Goal: Task Accomplishment & Management: Use online tool/utility

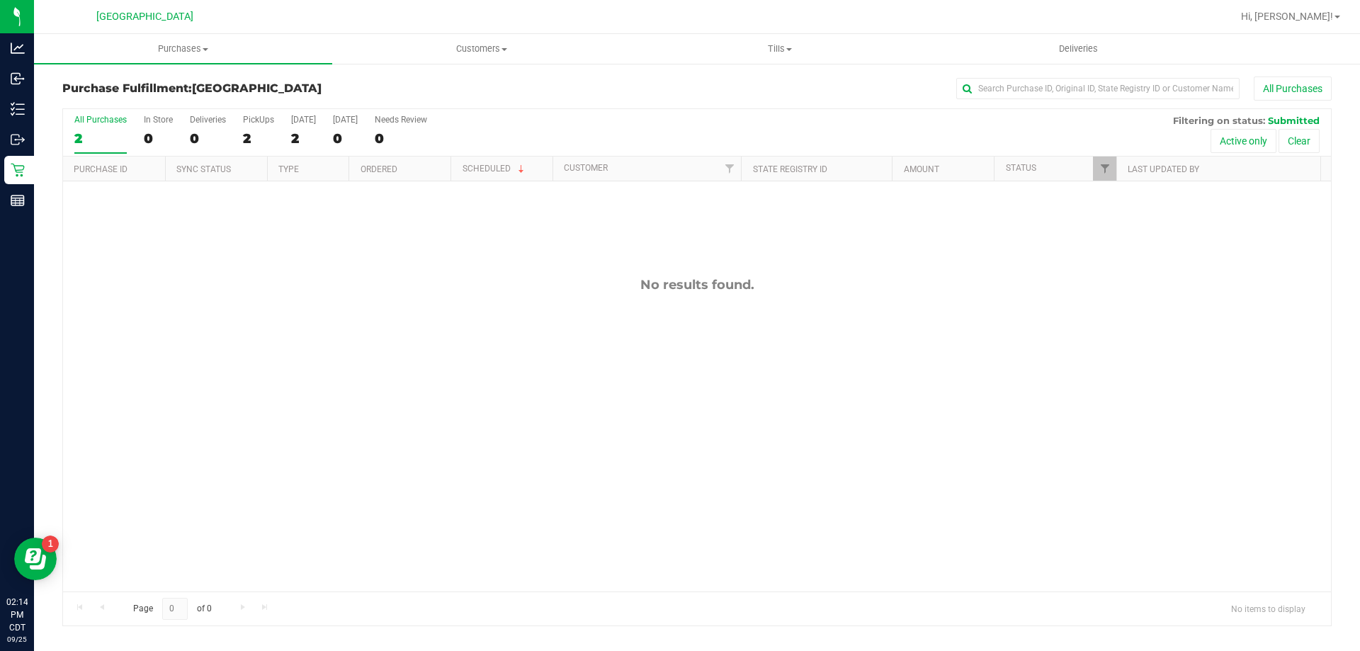
click at [526, 300] on div "No results found." at bounding box center [697, 434] width 1268 height 506
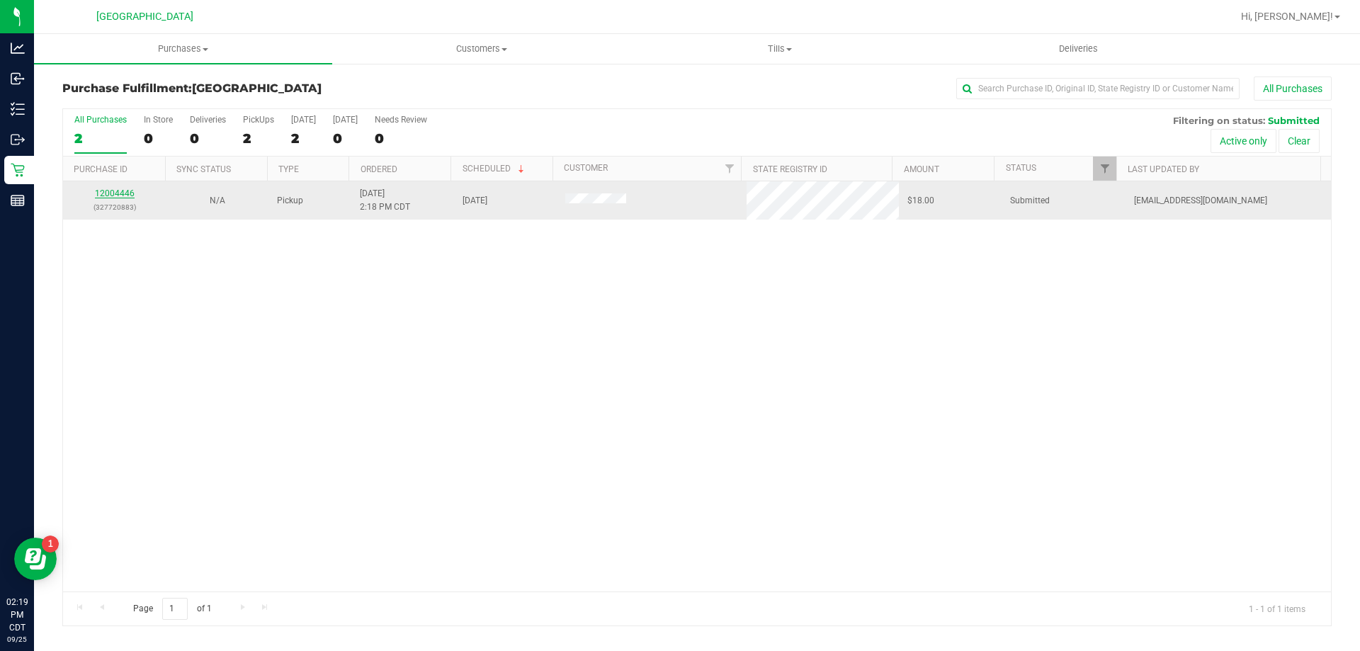
click at [118, 195] on link "12004446" at bounding box center [115, 193] width 40 height 10
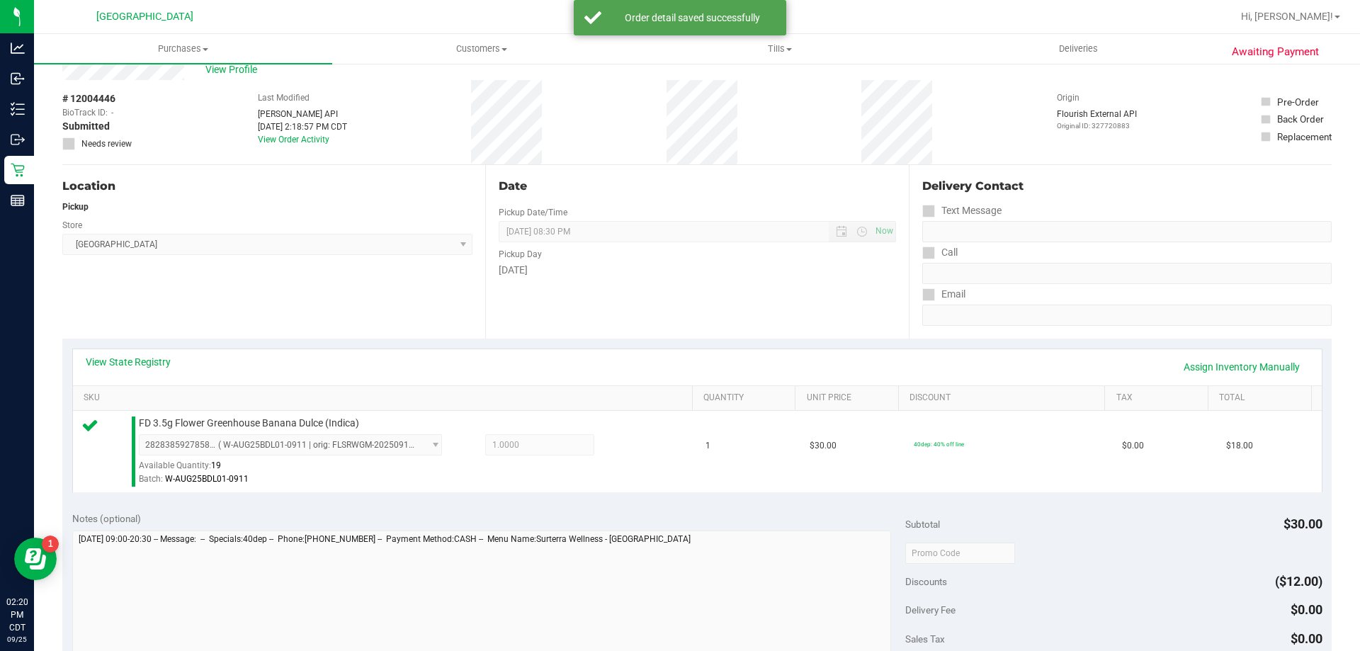
scroll to position [142, 0]
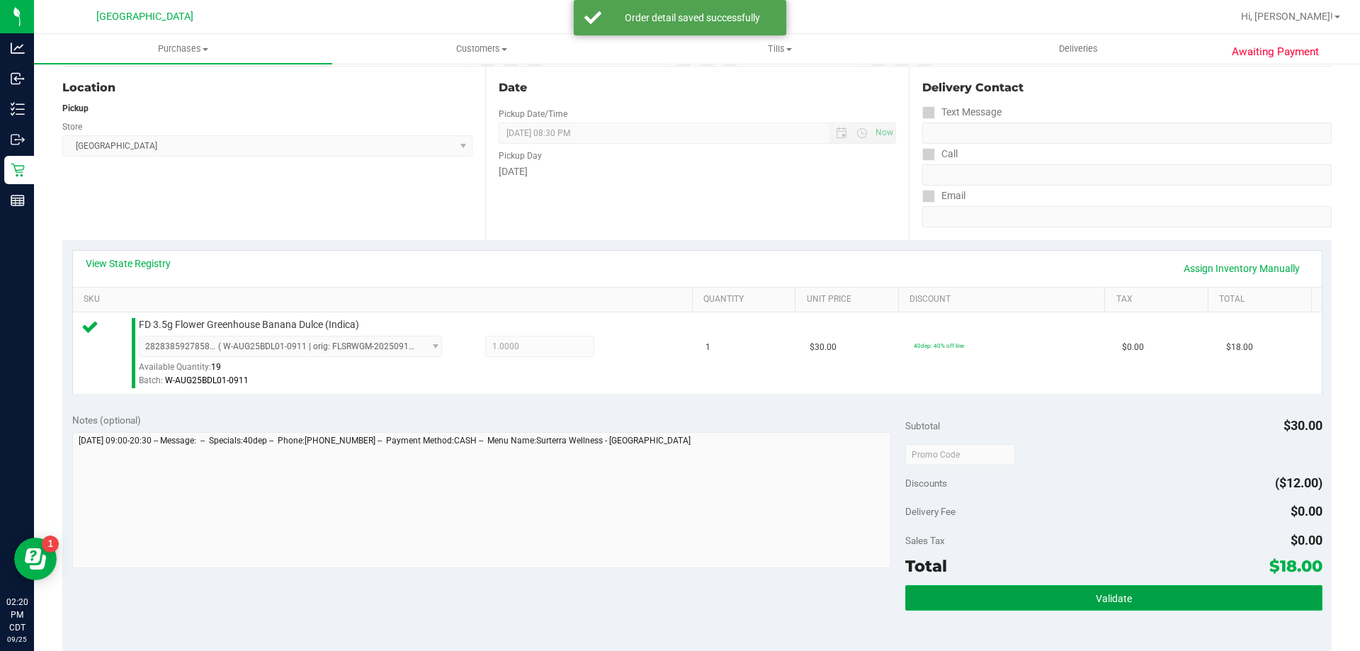
click at [1096, 596] on span "Validate" at bounding box center [1114, 598] width 36 height 11
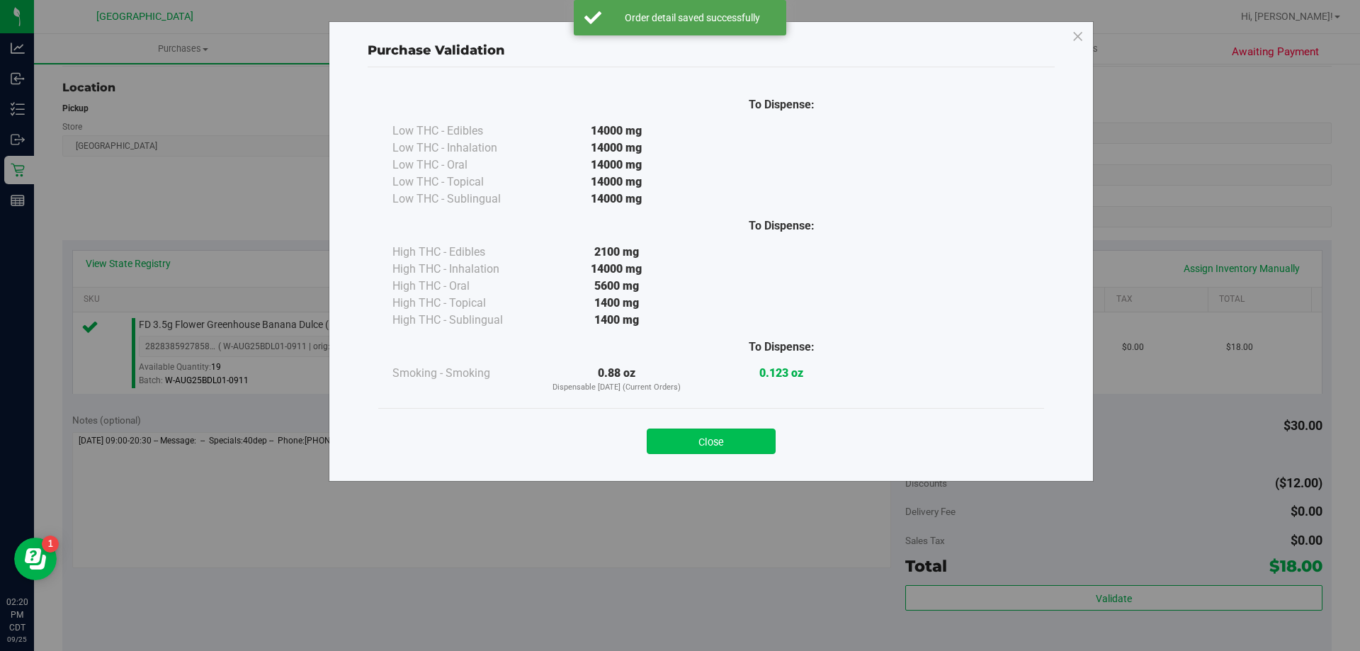
click at [762, 429] on button "Close" at bounding box center [711, 442] width 129 height 26
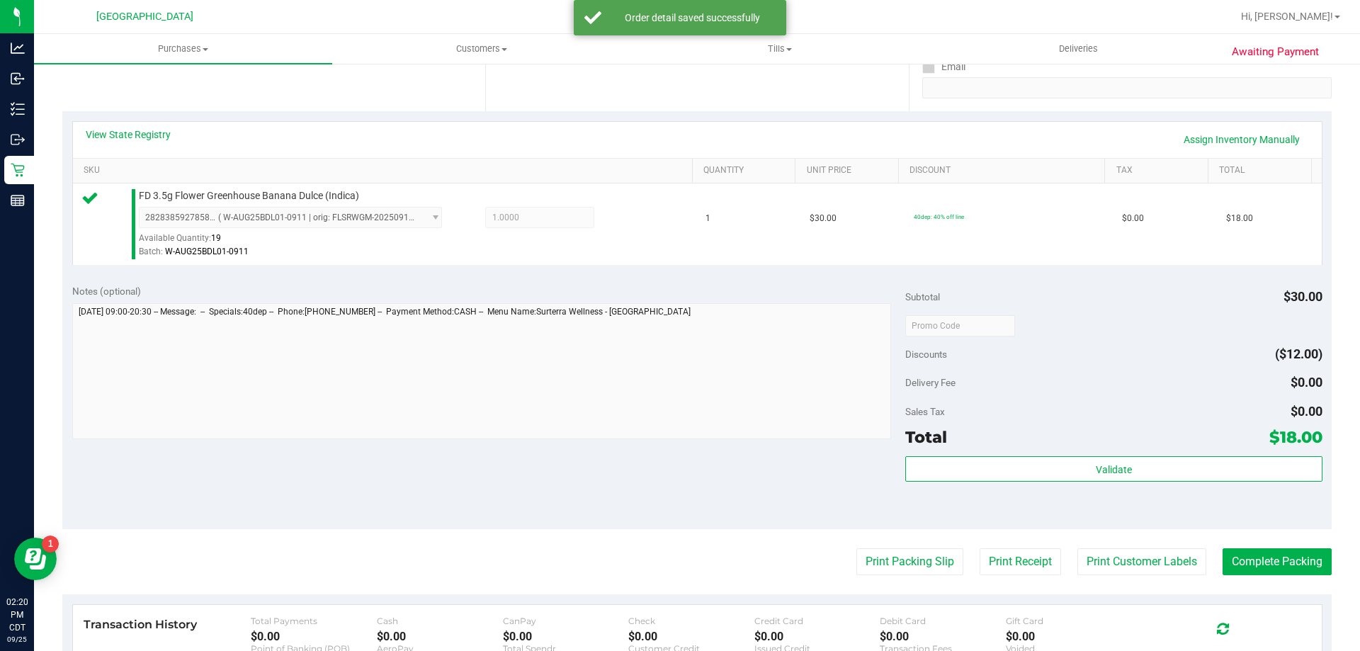
scroll to position [283, 0]
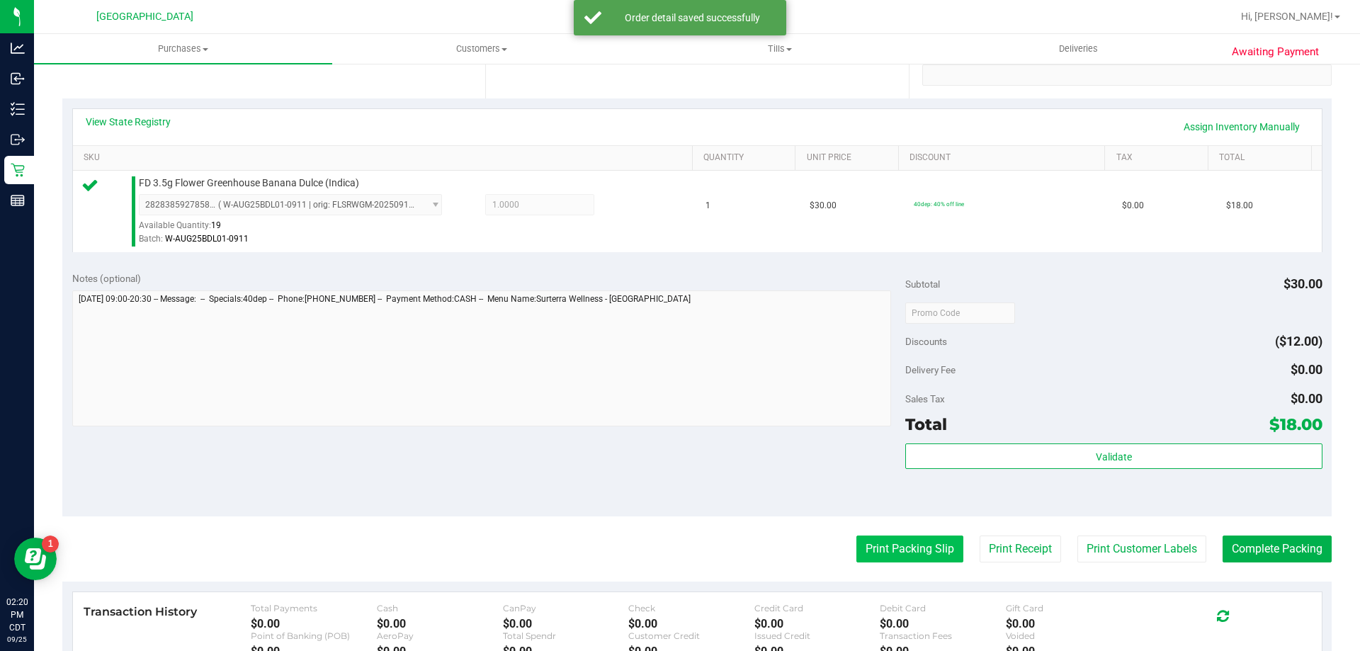
click at [885, 548] on button "Print Packing Slip" at bounding box center [910, 549] width 107 height 27
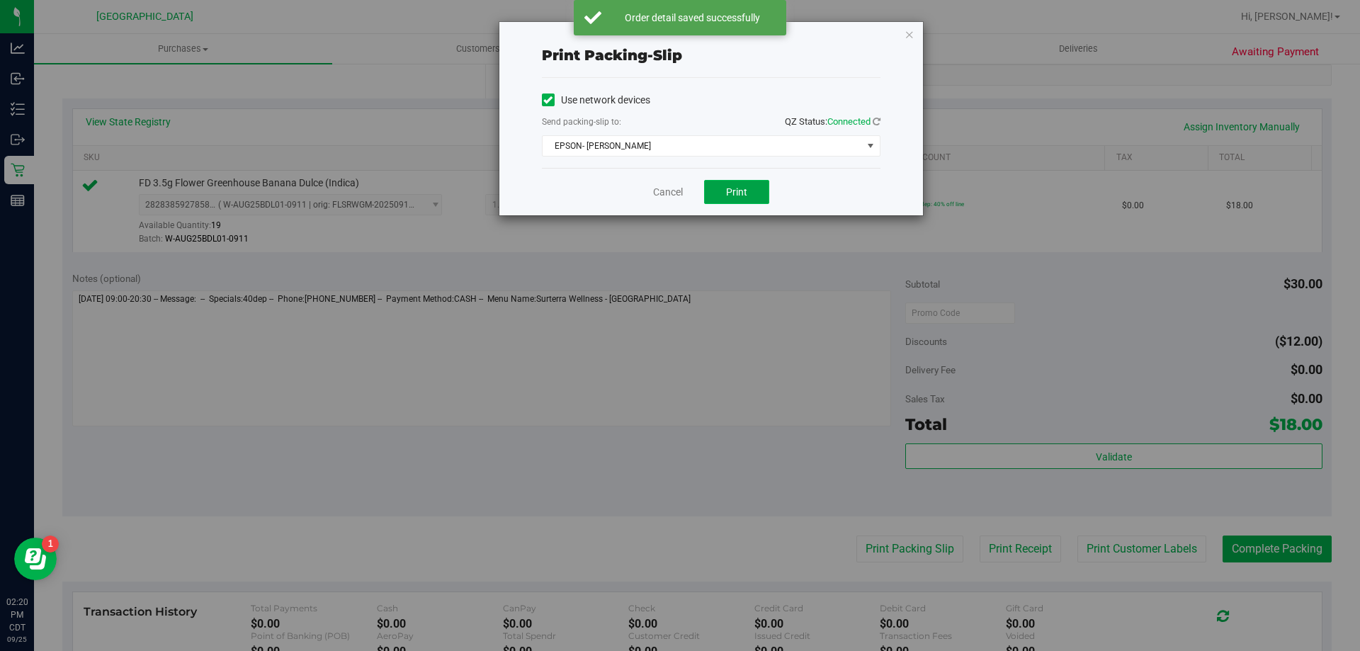
click at [742, 191] on span "Print" at bounding box center [736, 191] width 21 height 11
click at [670, 195] on link "Cancel" at bounding box center [668, 192] width 30 height 15
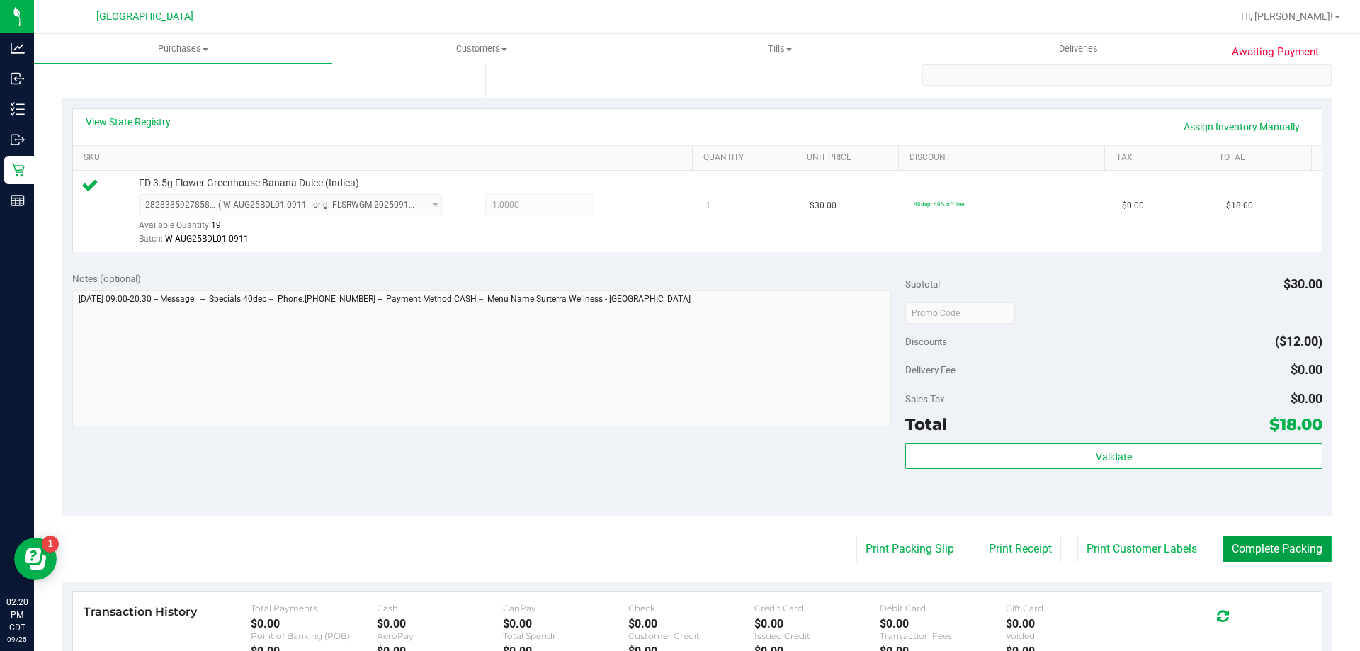
click at [1281, 548] on button "Complete Packing" at bounding box center [1277, 549] width 109 height 27
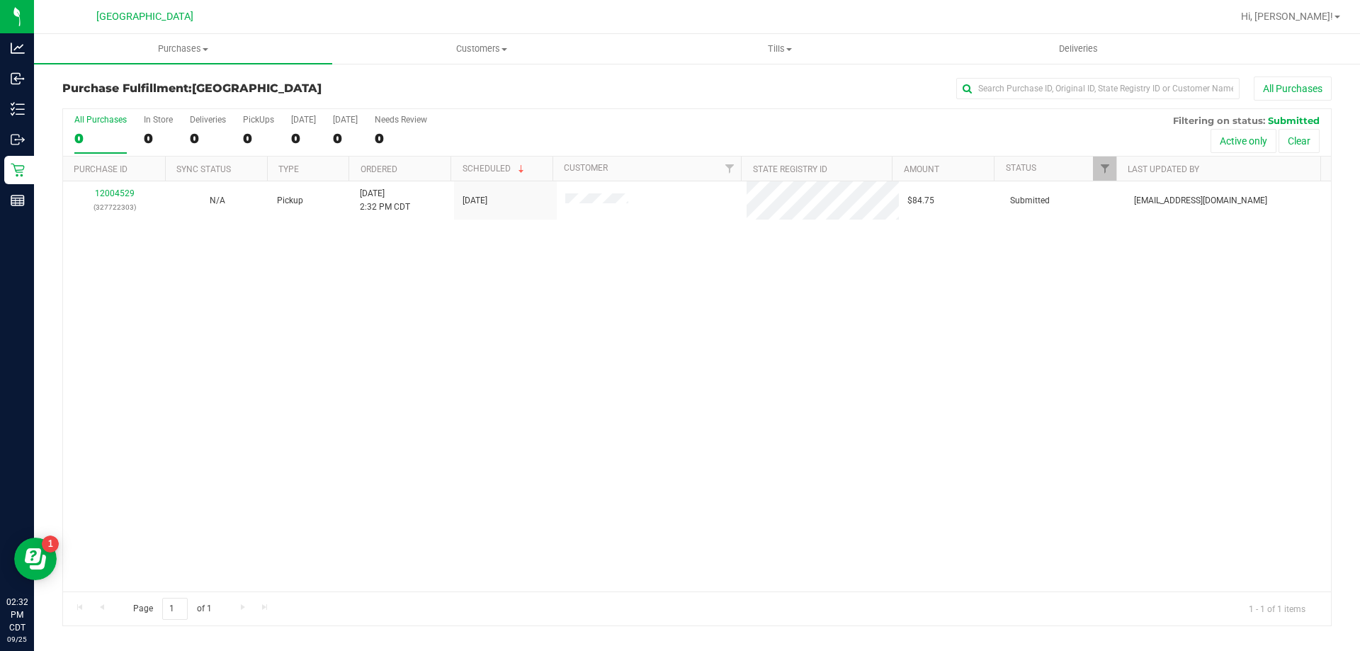
click at [634, 538] on div "12004529 (327722303) N/A Pickup [DATE] 2:32 PM CDT 9/25/2025 $84.75 Submitted […" at bounding box center [697, 386] width 1268 height 410
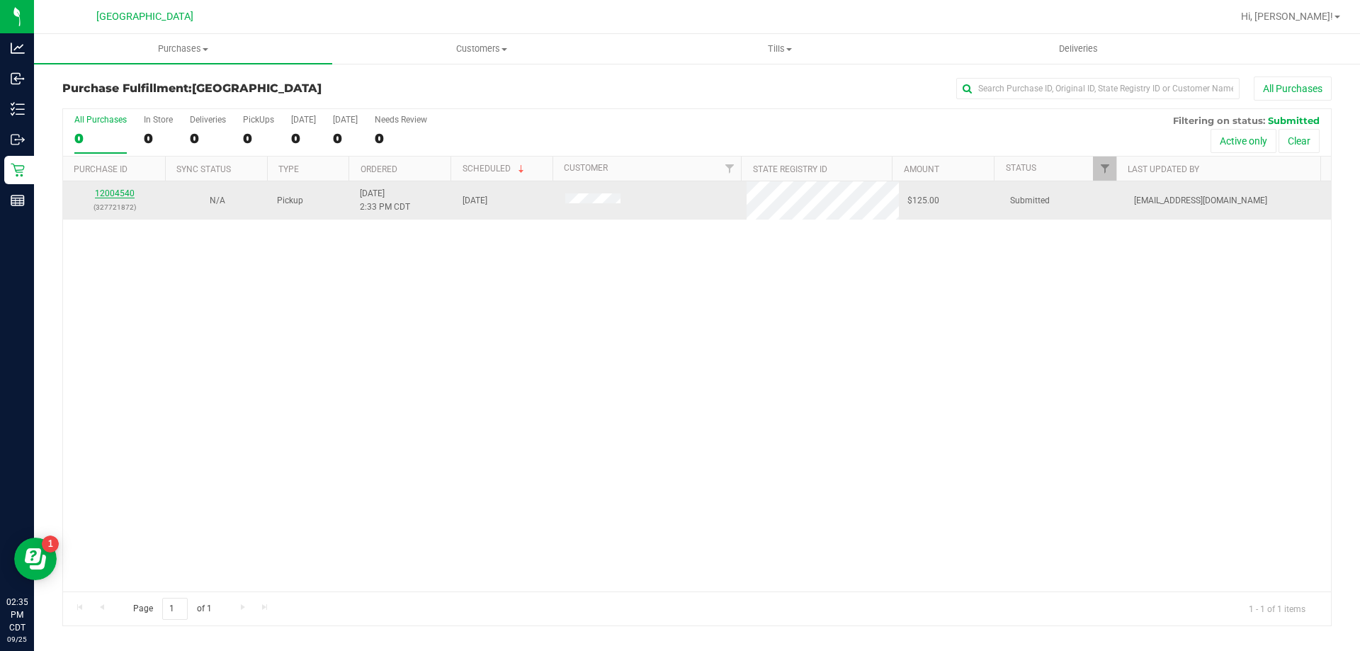
click at [106, 196] on link "12004540" at bounding box center [115, 193] width 40 height 10
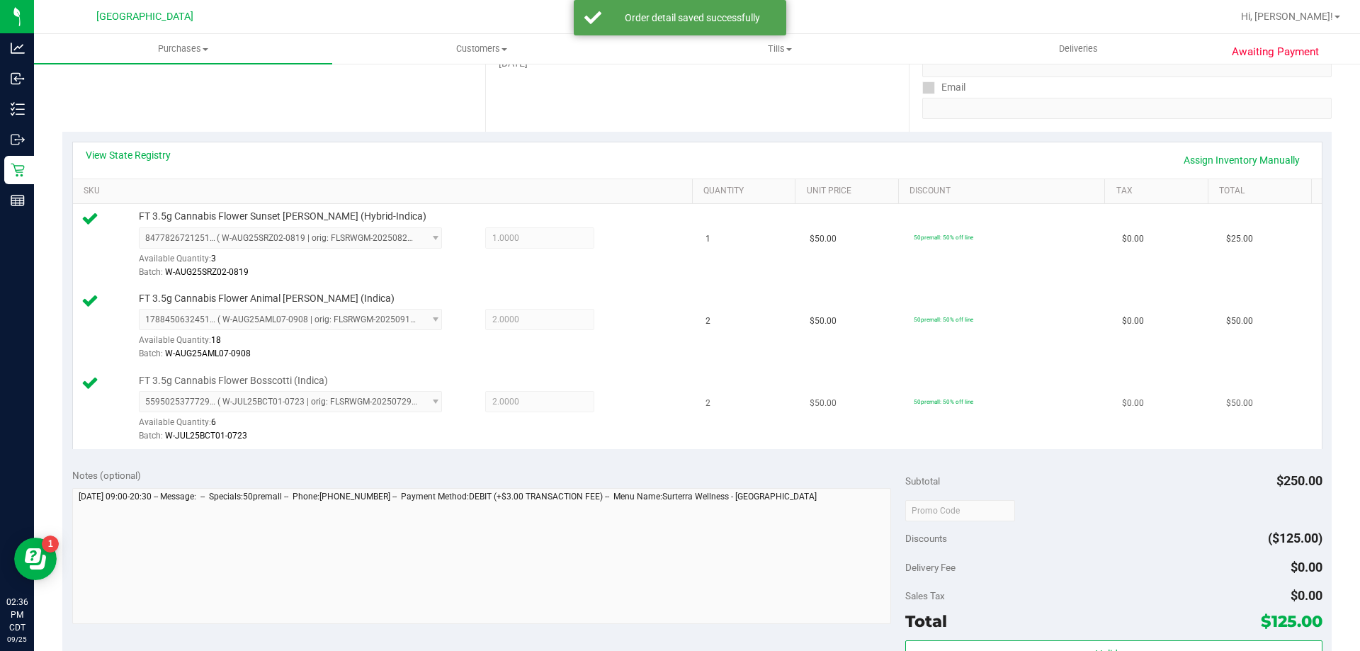
scroll to position [283, 0]
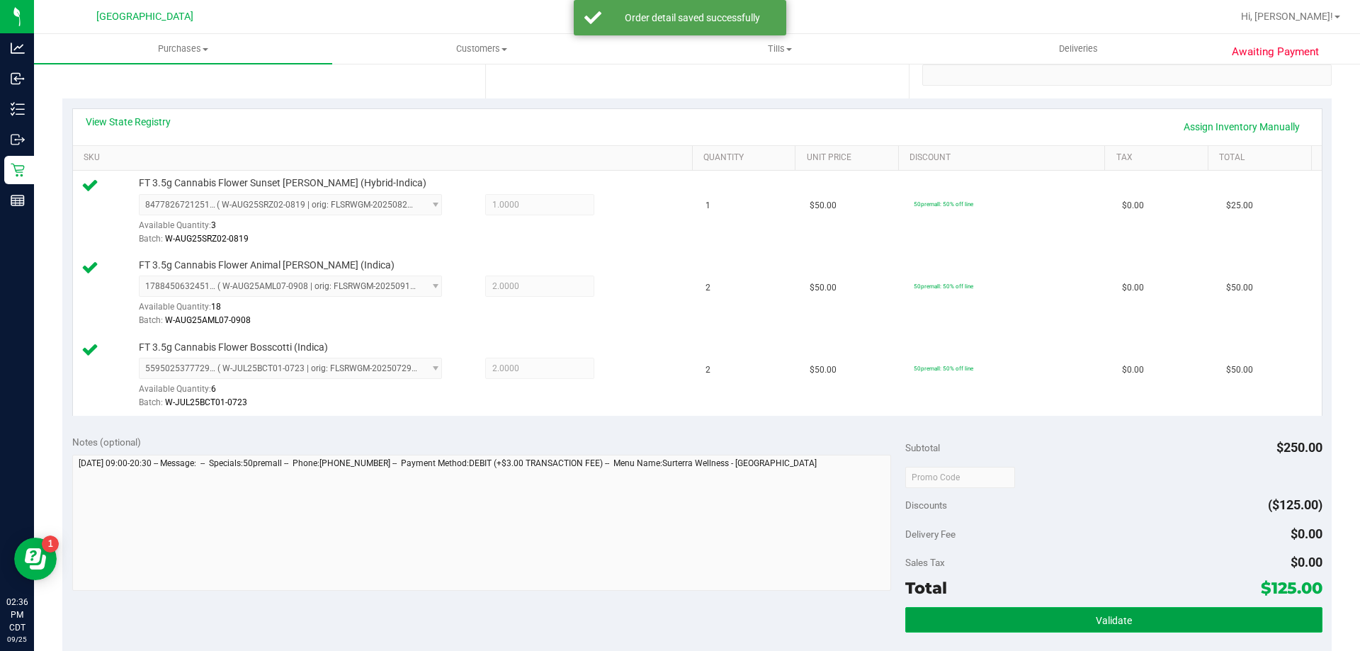
click at [1156, 622] on button "Validate" at bounding box center [1113, 620] width 417 height 26
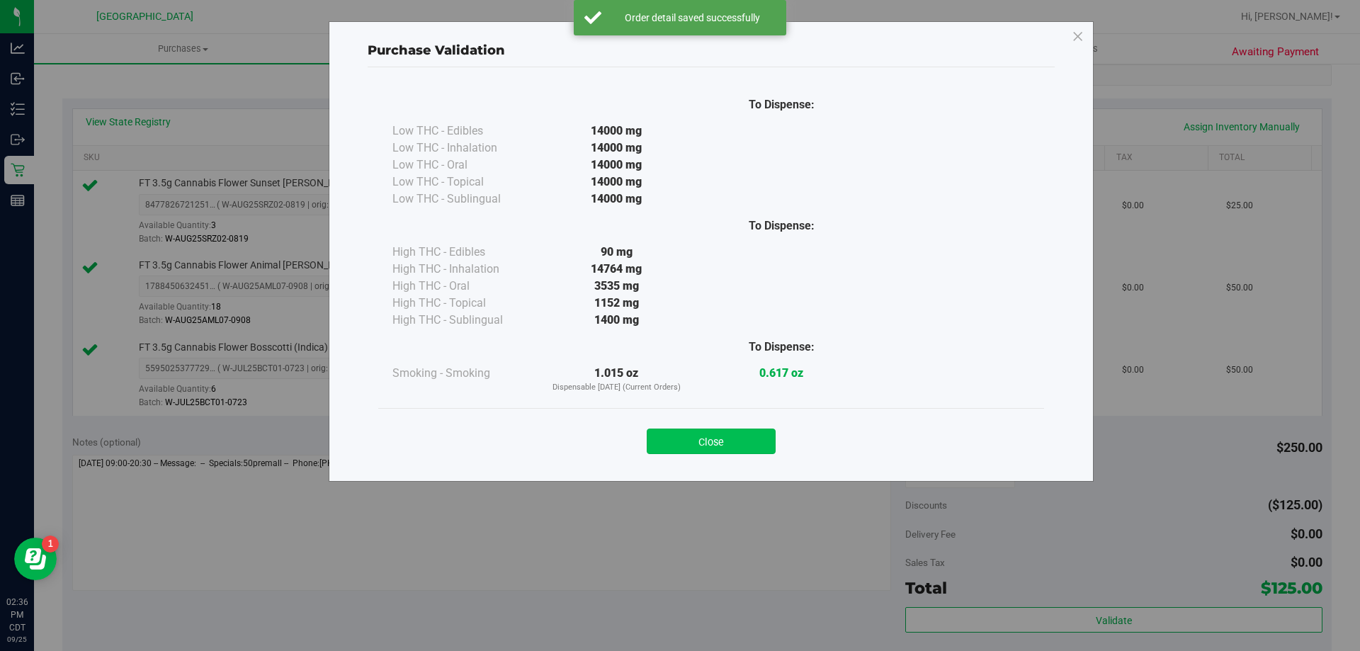
click at [744, 439] on button "Close" at bounding box center [711, 442] width 129 height 26
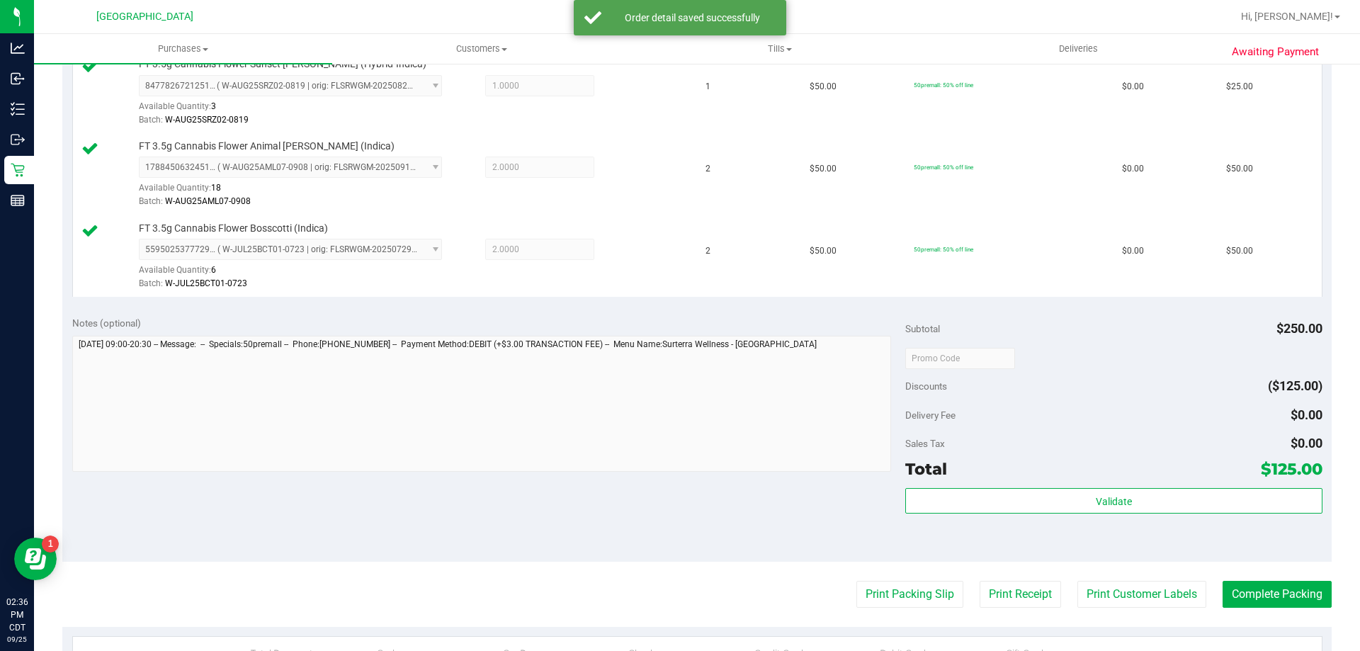
scroll to position [672, 0]
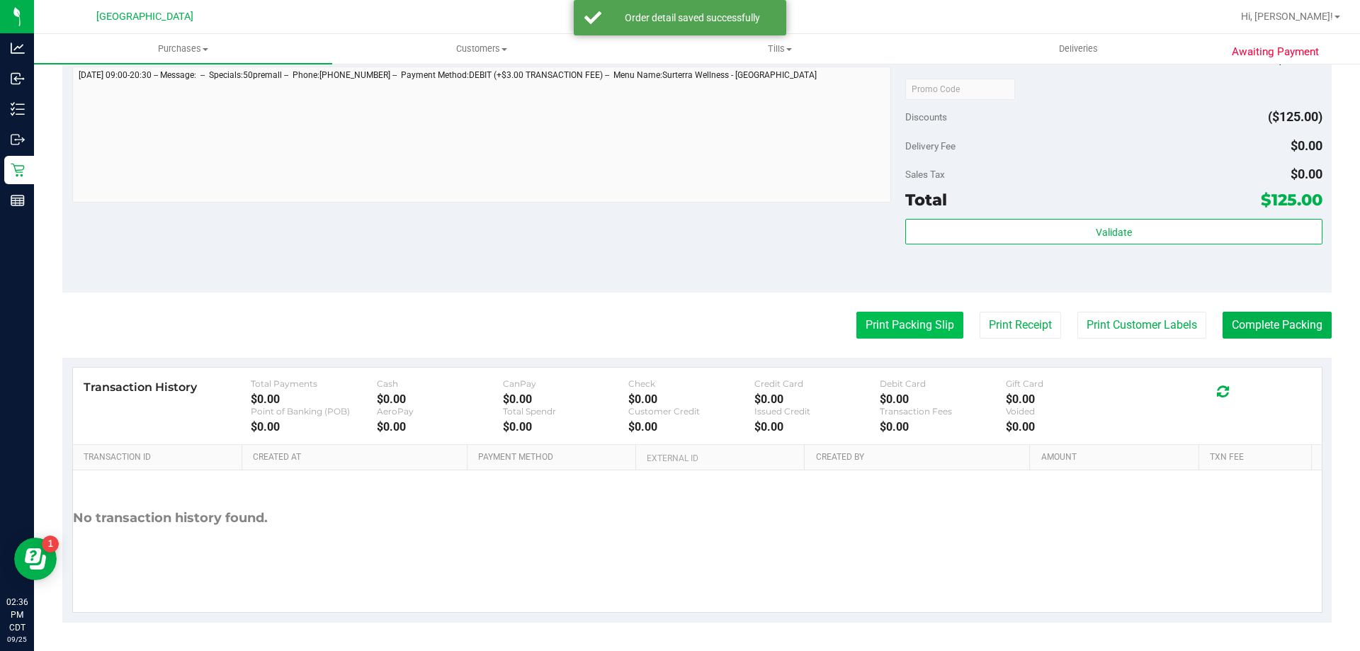
click at [861, 319] on button "Print Packing Slip" at bounding box center [910, 325] width 107 height 27
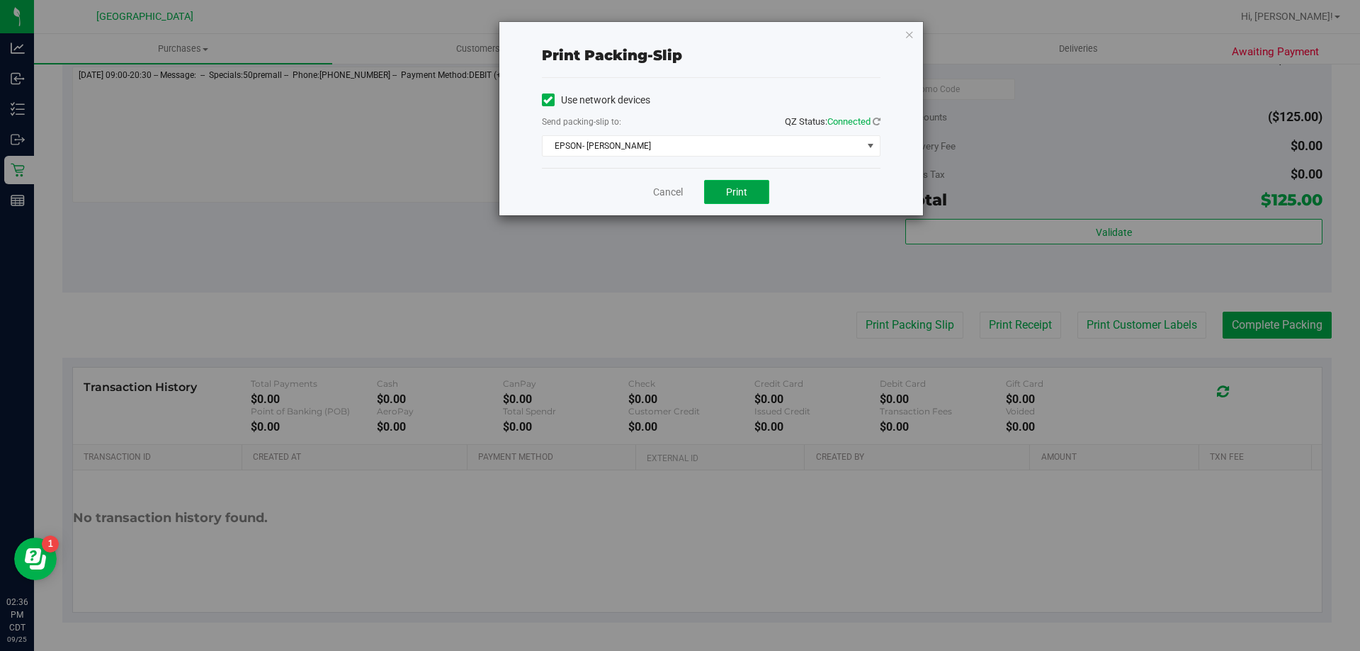
click at [728, 196] on span "Print" at bounding box center [736, 191] width 21 height 11
click at [677, 190] on link "Cancel" at bounding box center [668, 192] width 30 height 15
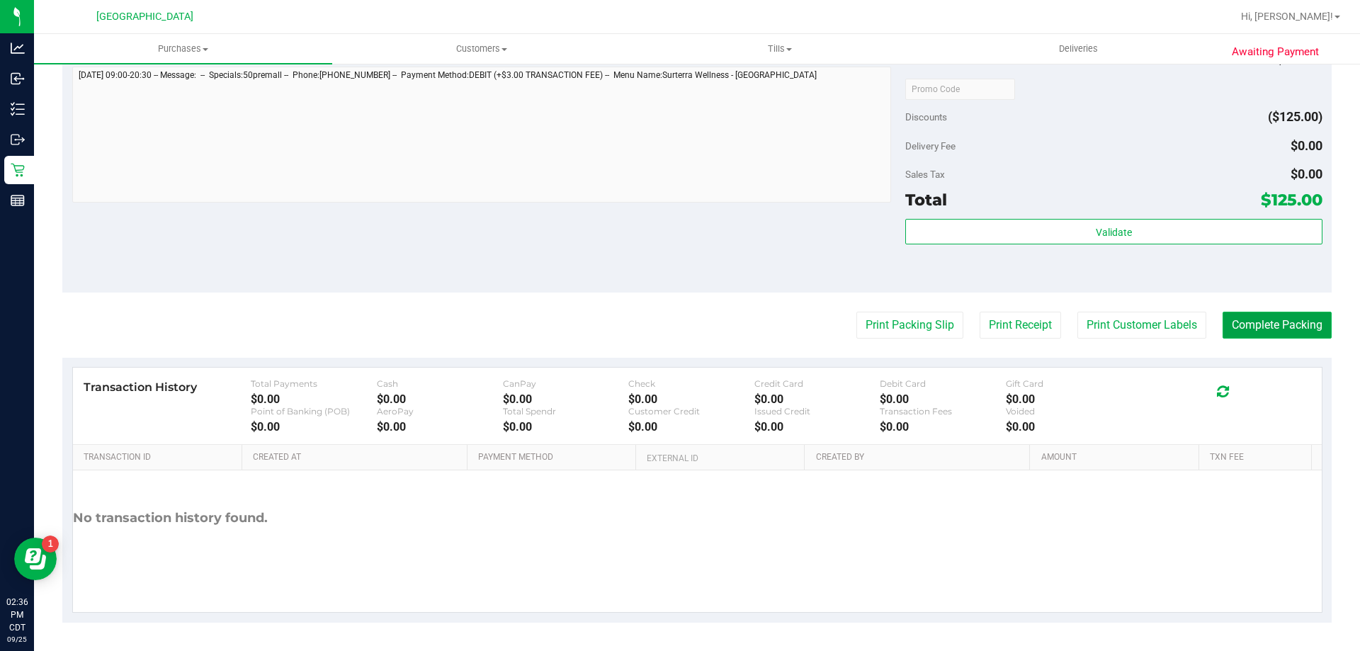
click at [1274, 337] on button "Complete Packing" at bounding box center [1277, 325] width 109 height 27
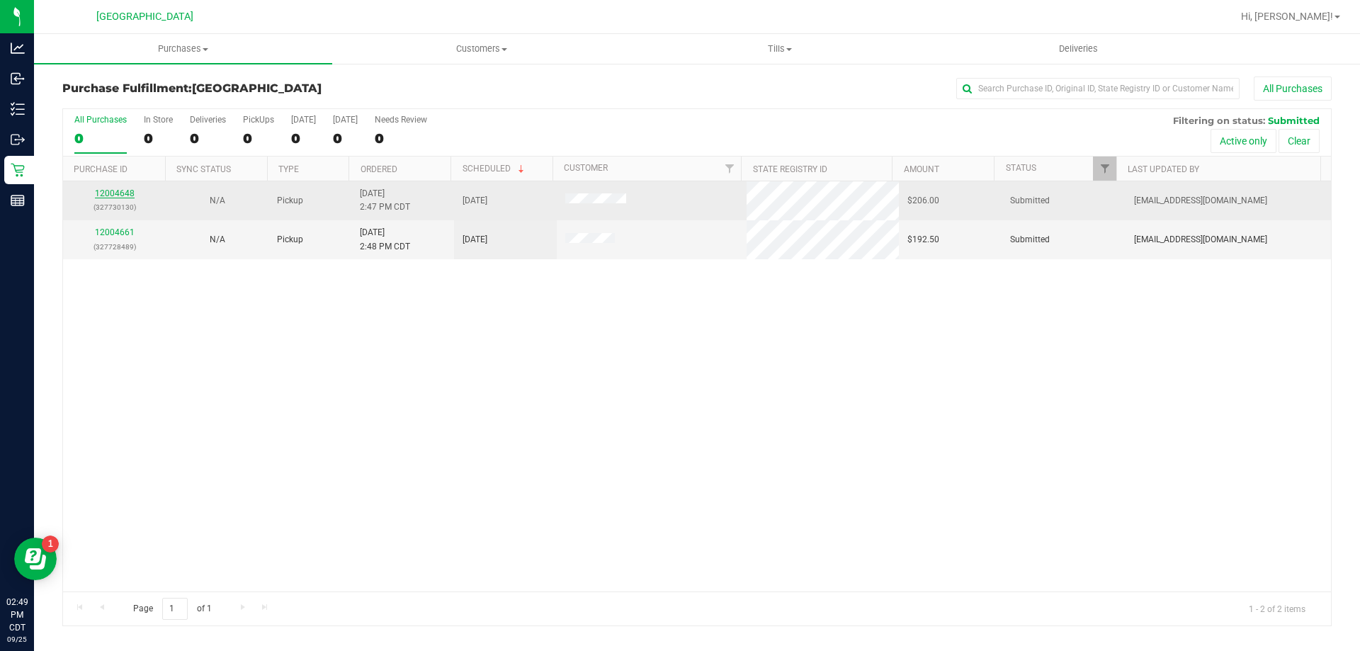
click at [122, 196] on link "12004648" at bounding box center [115, 193] width 40 height 10
click at [123, 191] on link "12004648" at bounding box center [115, 193] width 40 height 10
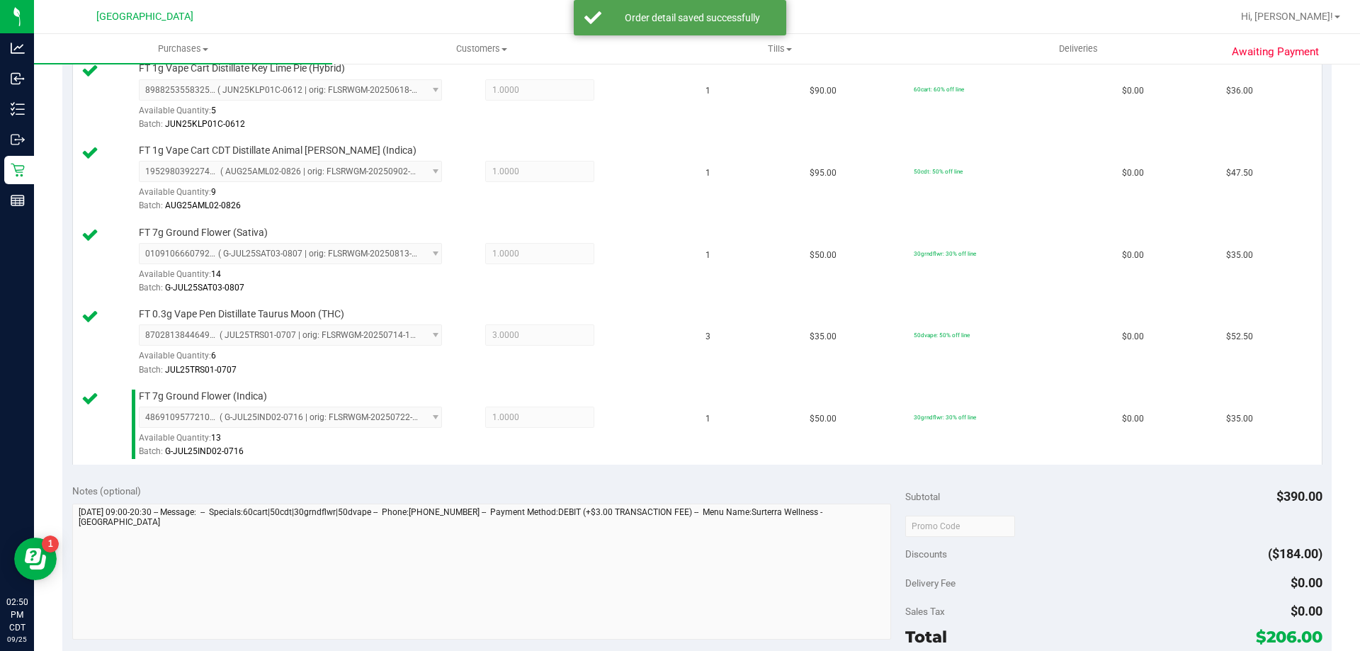
scroll to position [567, 0]
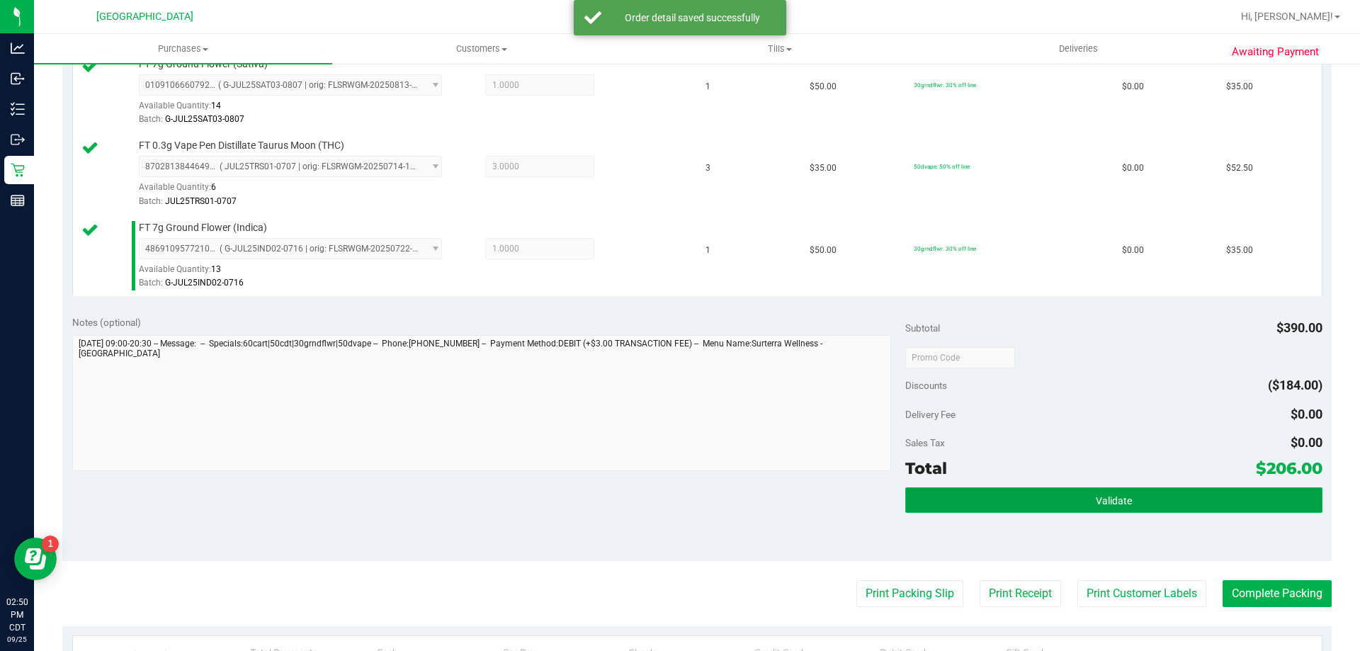
click at [1177, 497] on button "Validate" at bounding box center [1113, 500] width 417 height 26
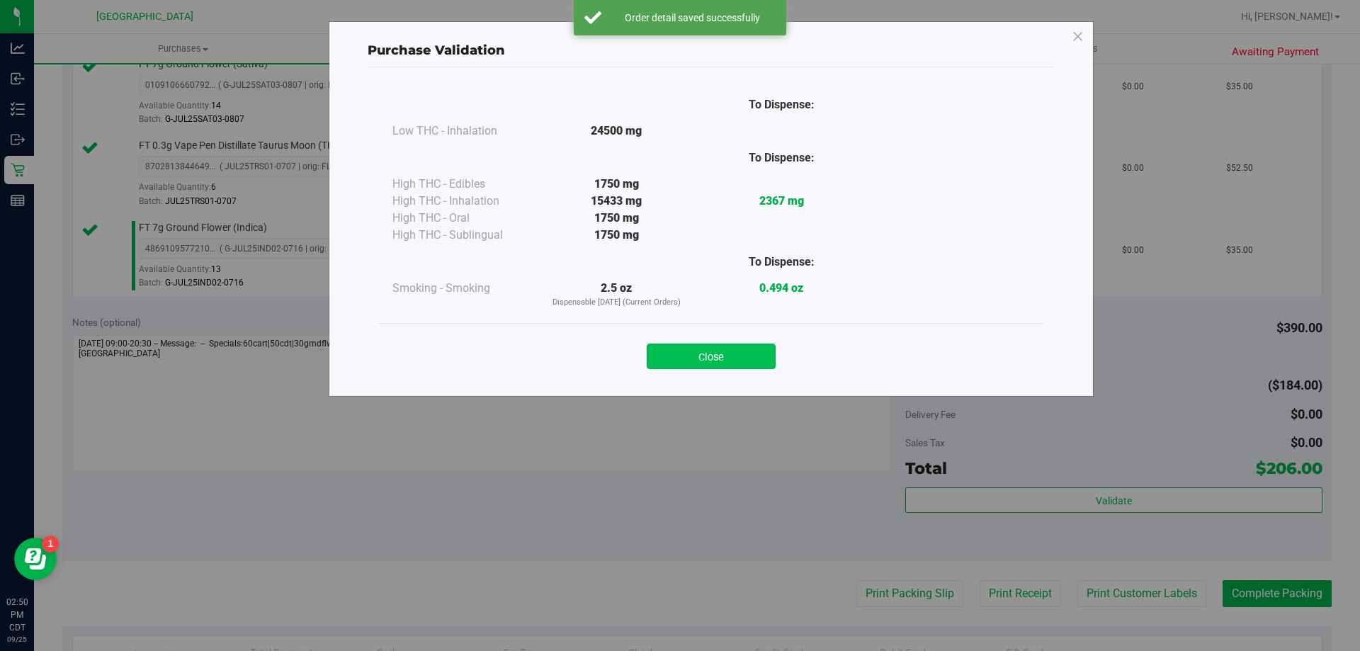
click at [717, 354] on button "Close" at bounding box center [711, 357] width 129 height 26
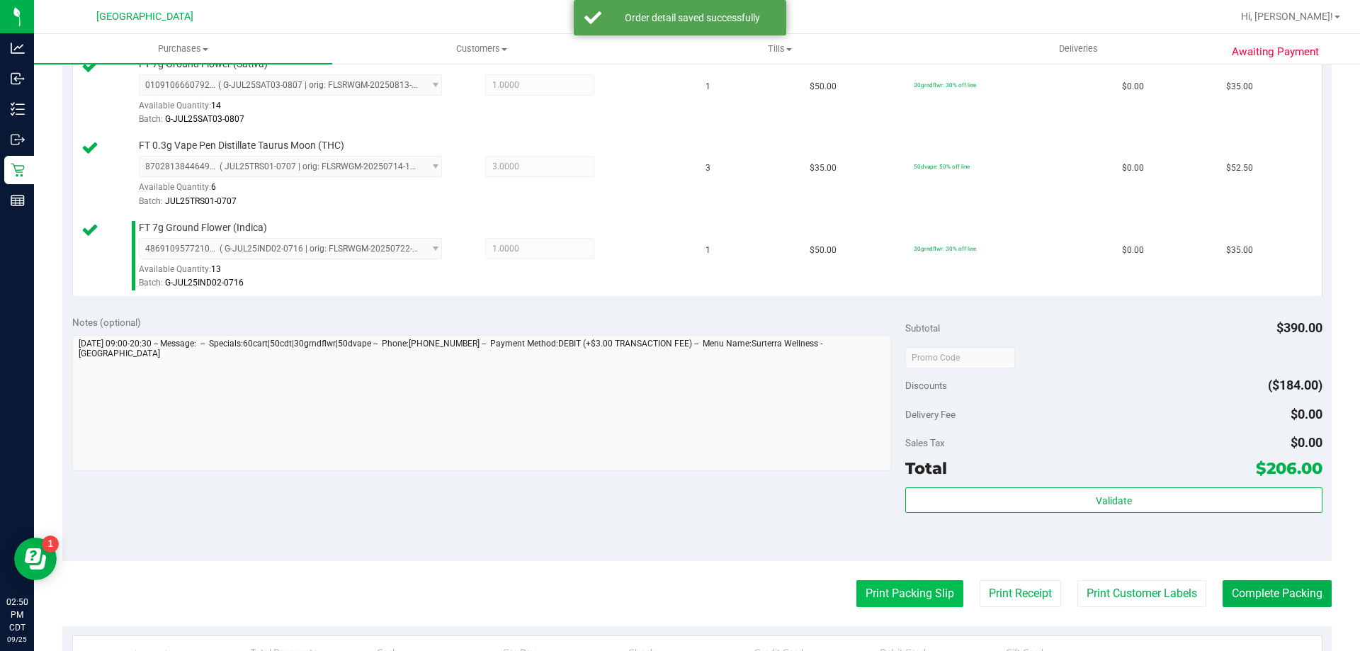
click at [879, 599] on button "Print Packing Slip" at bounding box center [910, 593] width 107 height 27
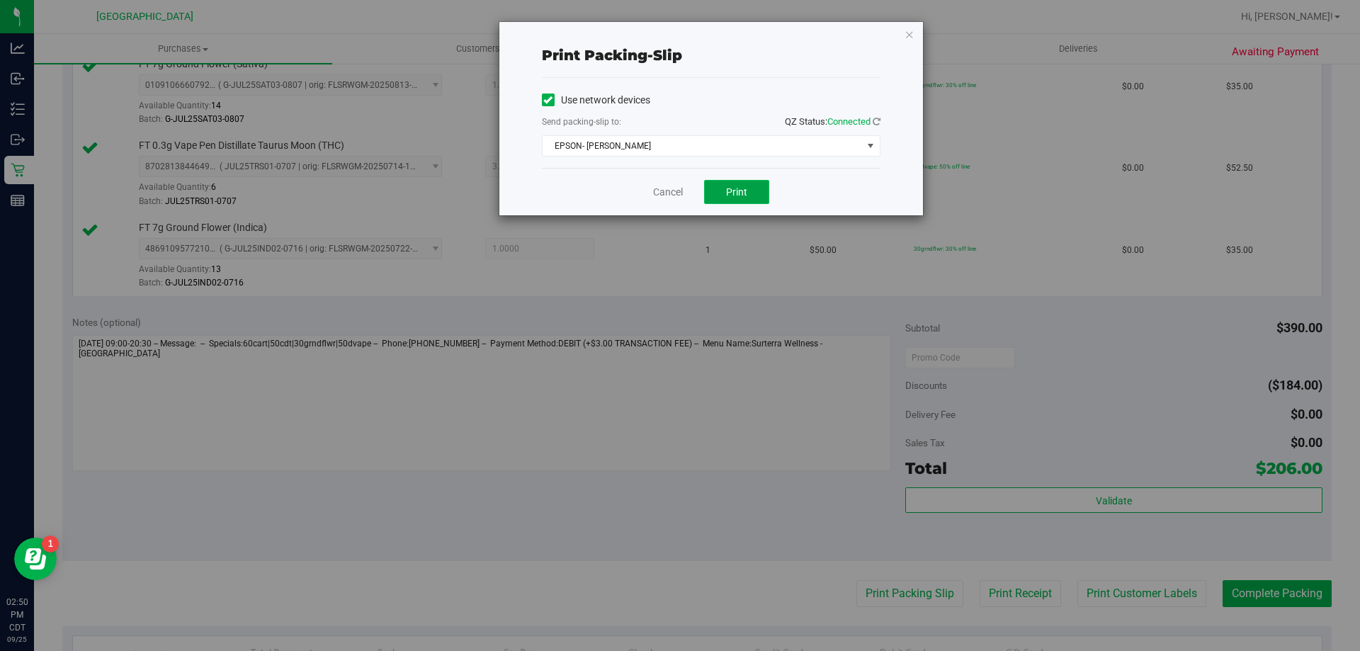
click at [725, 198] on button "Print" at bounding box center [736, 192] width 65 height 24
click at [677, 193] on link "Cancel" at bounding box center [668, 192] width 30 height 15
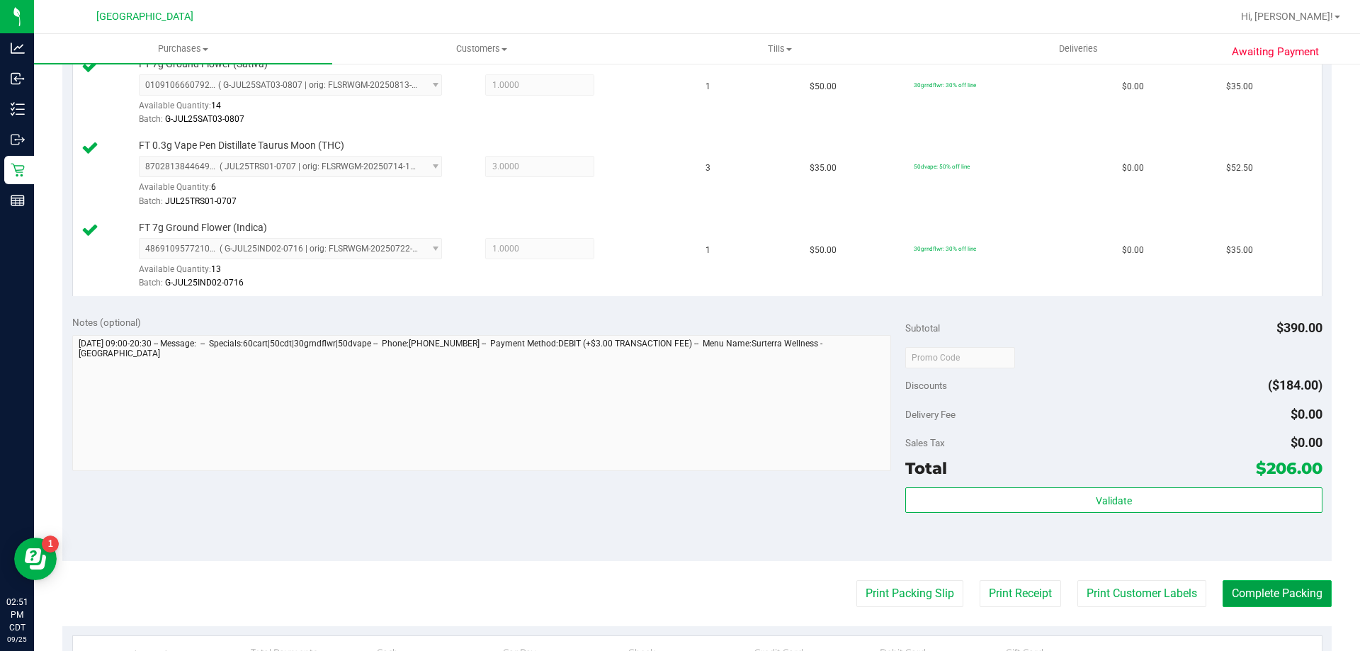
click at [1286, 593] on button "Complete Packing" at bounding box center [1277, 593] width 109 height 27
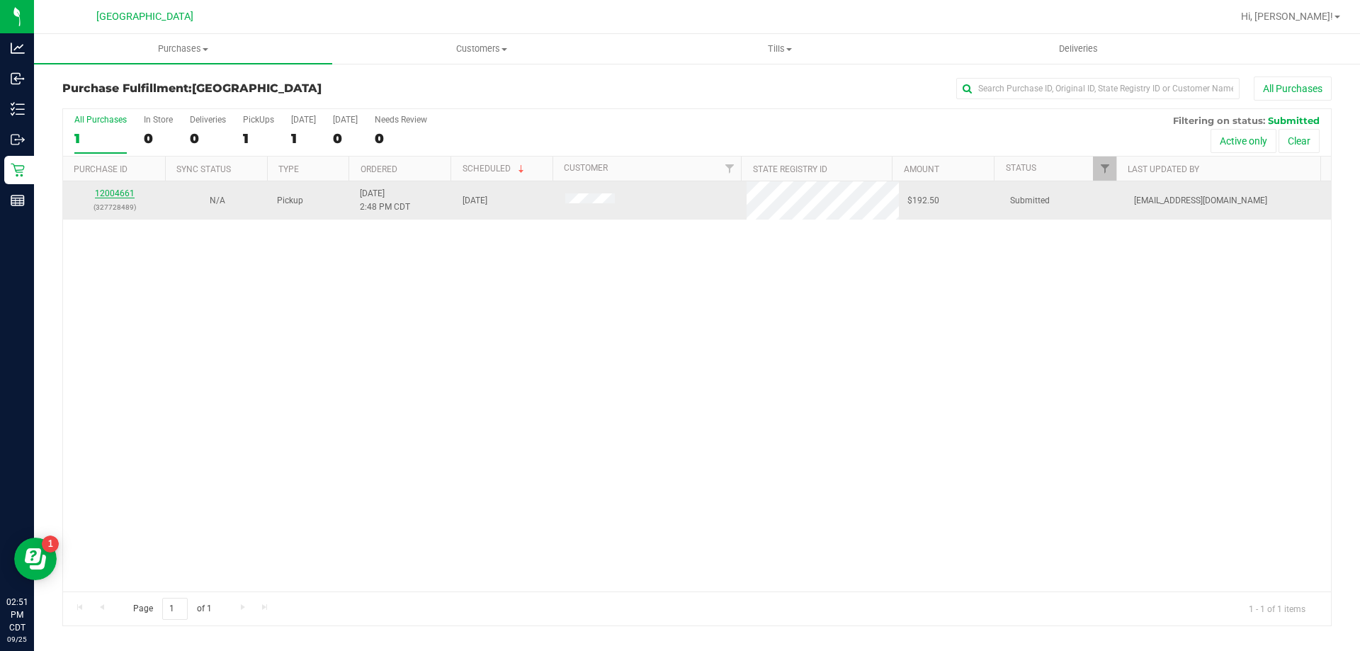
click at [122, 194] on link "12004661" at bounding box center [115, 193] width 40 height 10
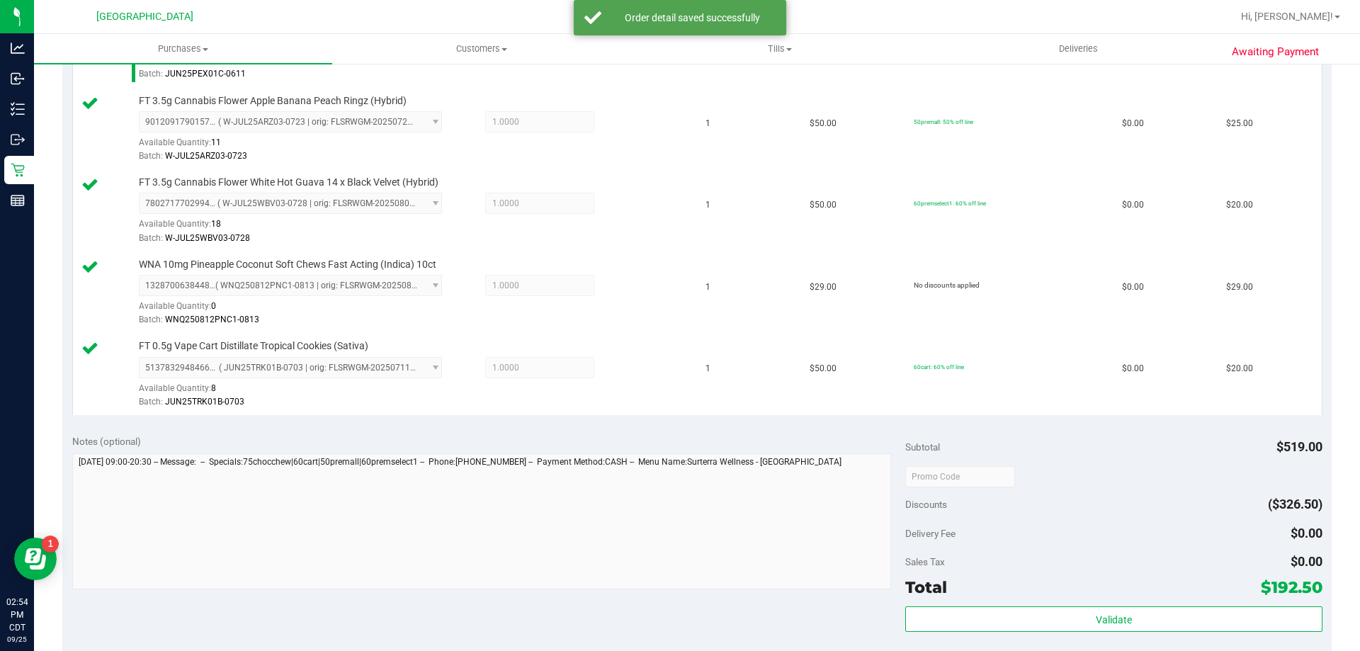
scroll to position [567, 0]
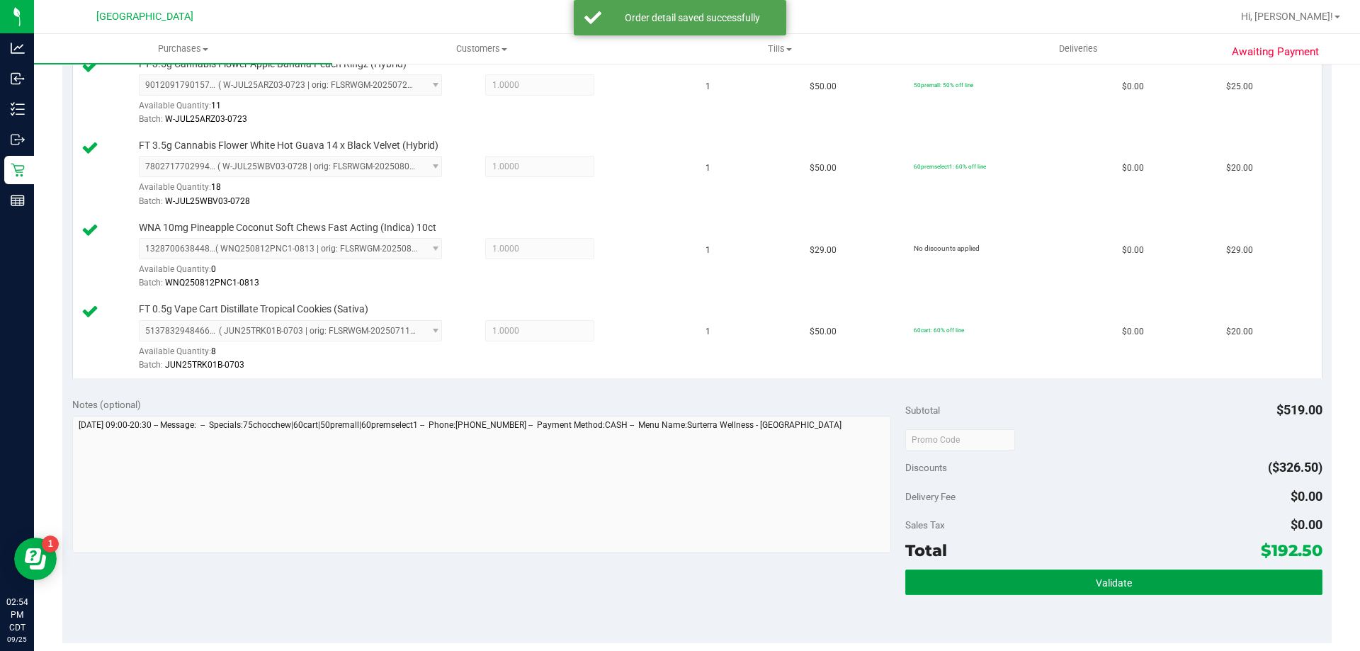
click at [1121, 580] on span "Validate" at bounding box center [1114, 582] width 36 height 11
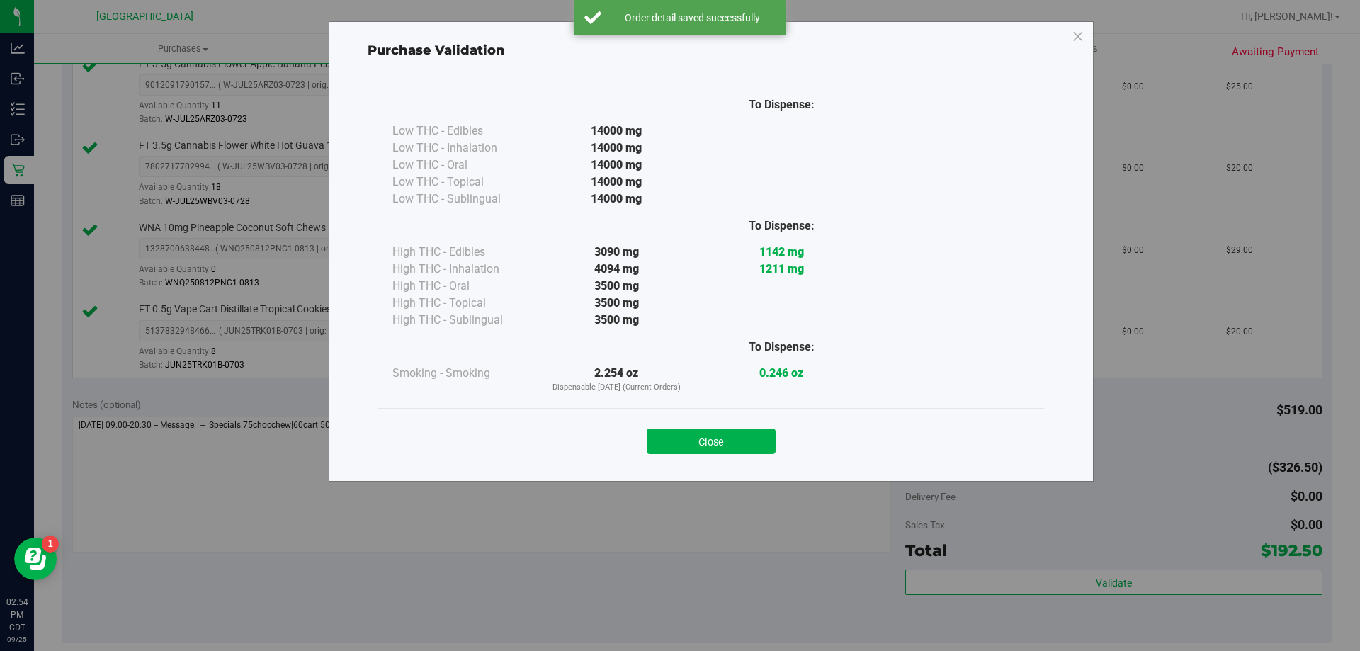
click at [721, 417] on div "Close" at bounding box center [711, 436] width 666 height 57
click at [714, 433] on button "Close" at bounding box center [711, 442] width 129 height 26
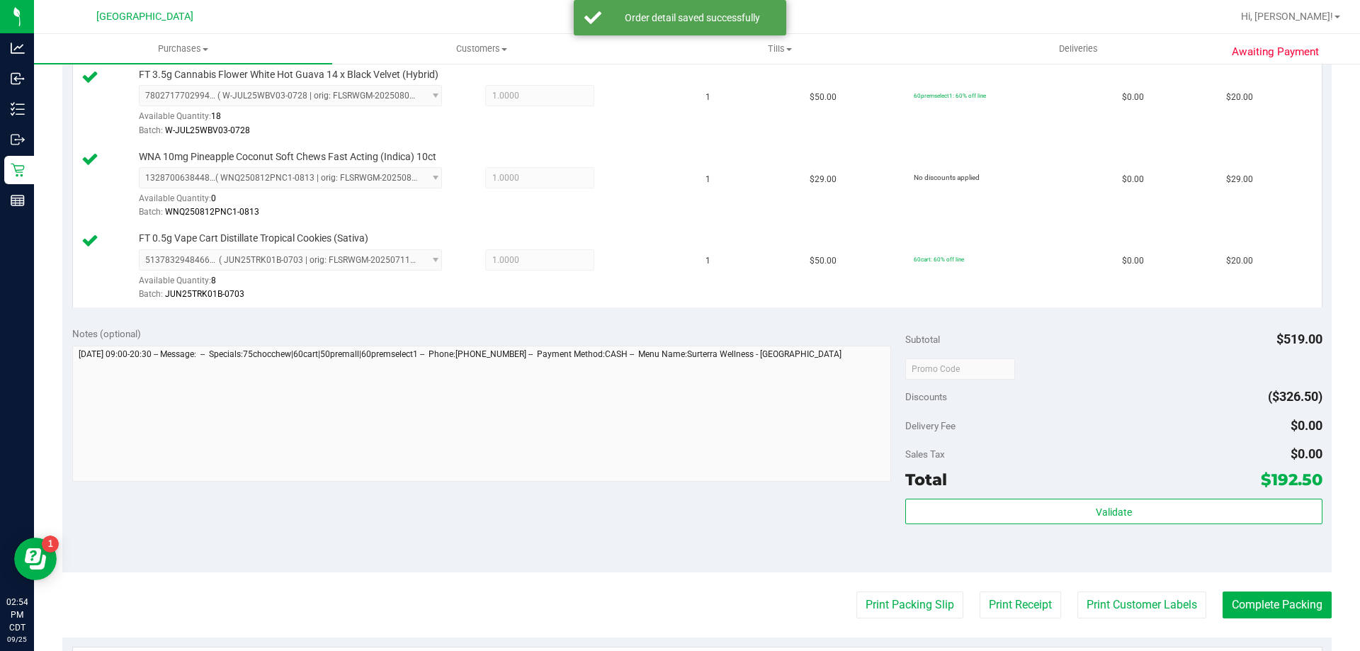
scroll to position [917, 0]
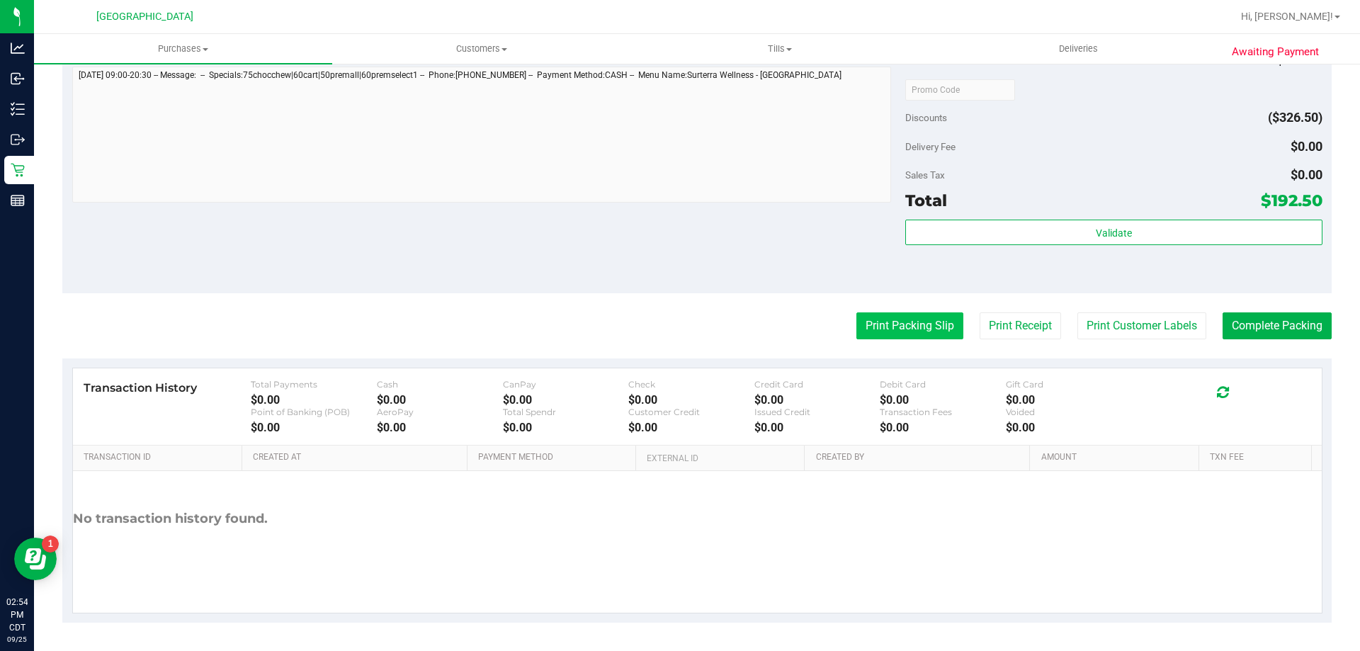
click at [903, 327] on button "Print Packing Slip" at bounding box center [910, 325] width 107 height 27
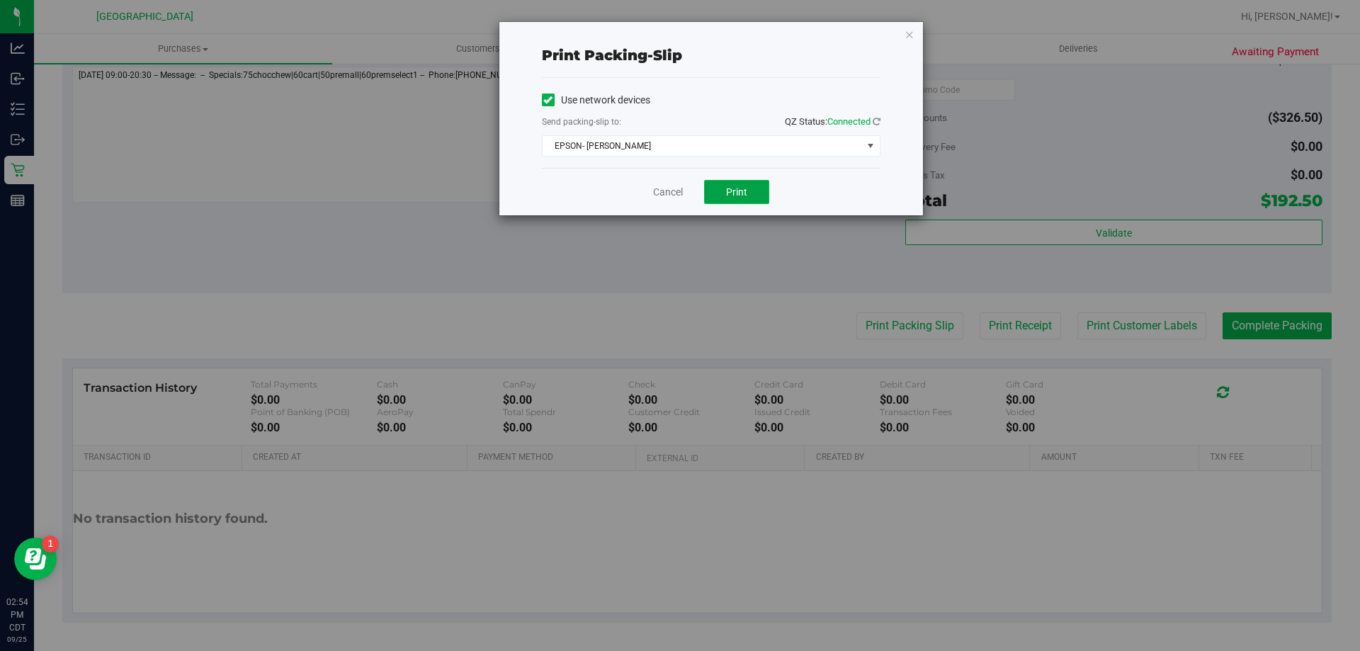
click at [750, 193] on button "Print" at bounding box center [736, 192] width 65 height 24
drag, startPoint x: 751, startPoint y: 193, endPoint x: 1141, endPoint y: 141, distance: 393.9
click at [1141, 141] on div "Print packing-slip Use network devices Send packing-slip to: QZ Status: Connect…" at bounding box center [685, 325] width 1371 height 651
click at [668, 197] on link "Cancel" at bounding box center [668, 192] width 30 height 15
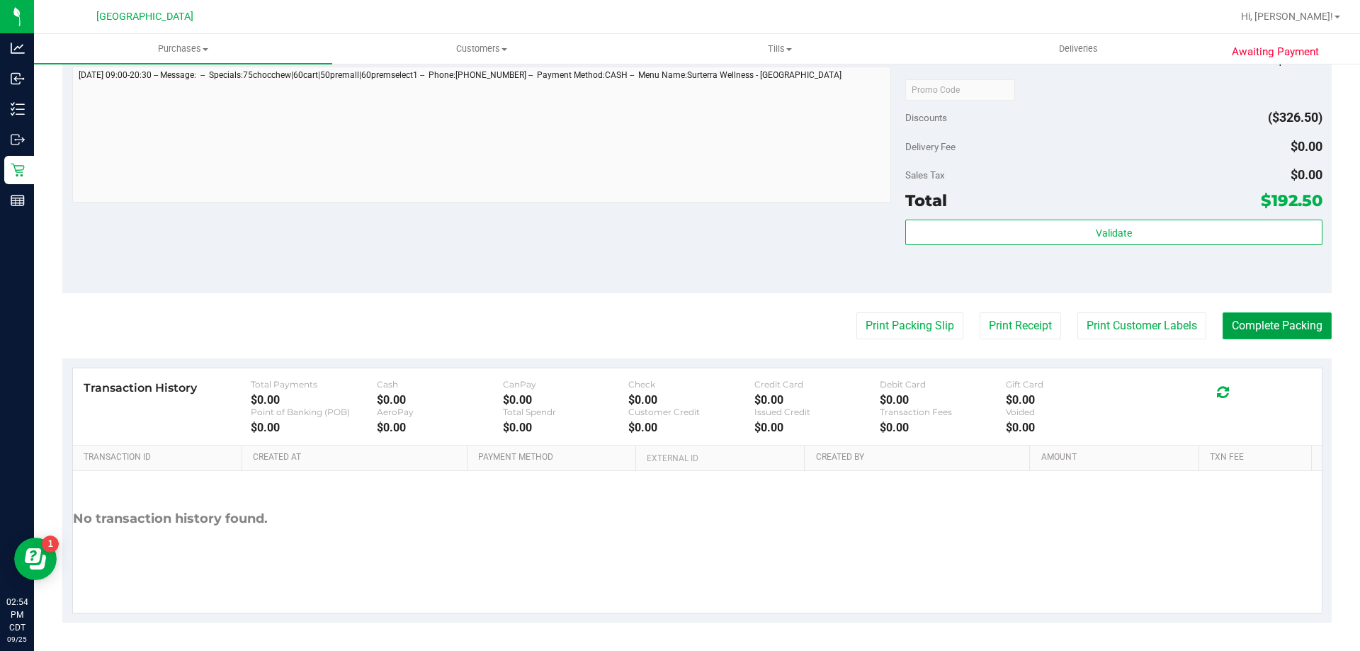
click at [1287, 327] on button "Complete Packing" at bounding box center [1277, 325] width 109 height 27
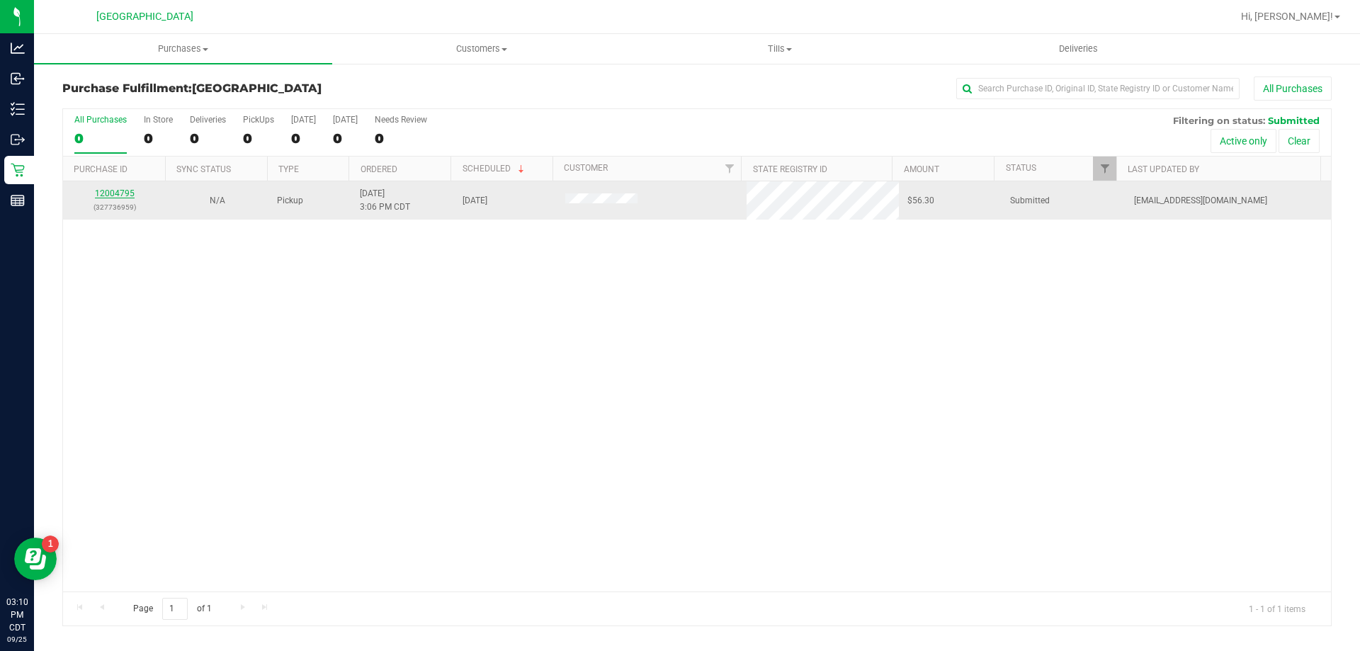
click at [107, 190] on link "12004795" at bounding box center [115, 193] width 40 height 10
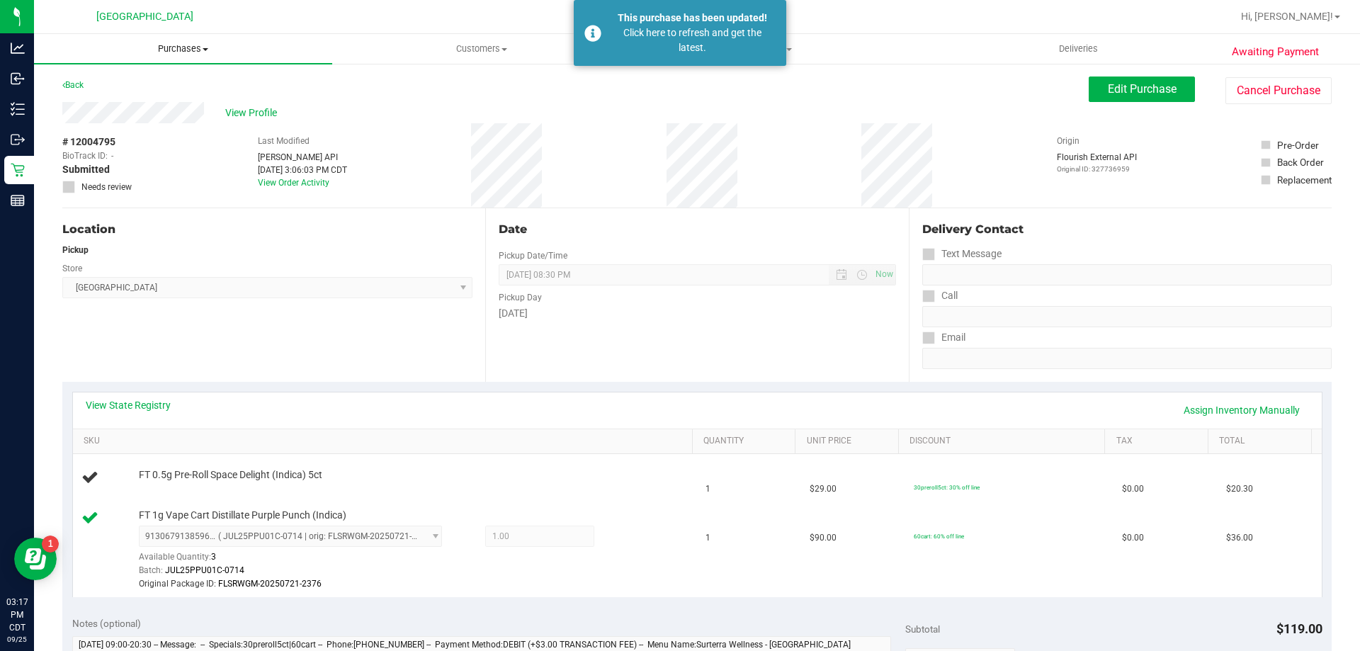
click at [193, 49] on span "Purchases" at bounding box center [183, 49] width 298 height 13
click at [114, 109] on li "Fulfillment" at bounding box center [183, 102] width 298 height 17
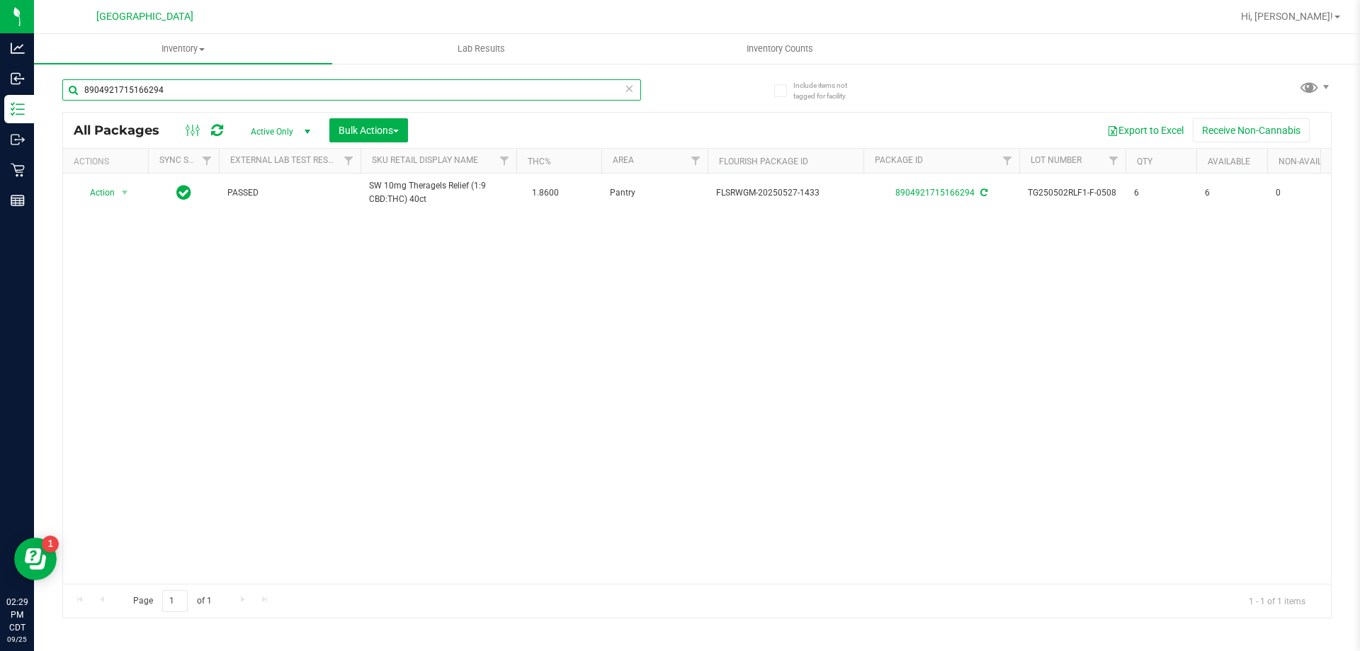
drag, startPoint x: 169, startPoint y: 93, endPoint x: 64, endPoint y: 99, distance: 105.1
click at [64, 99] on input "8904921715166294" at bounding box center [351, 89] width 579 height 21
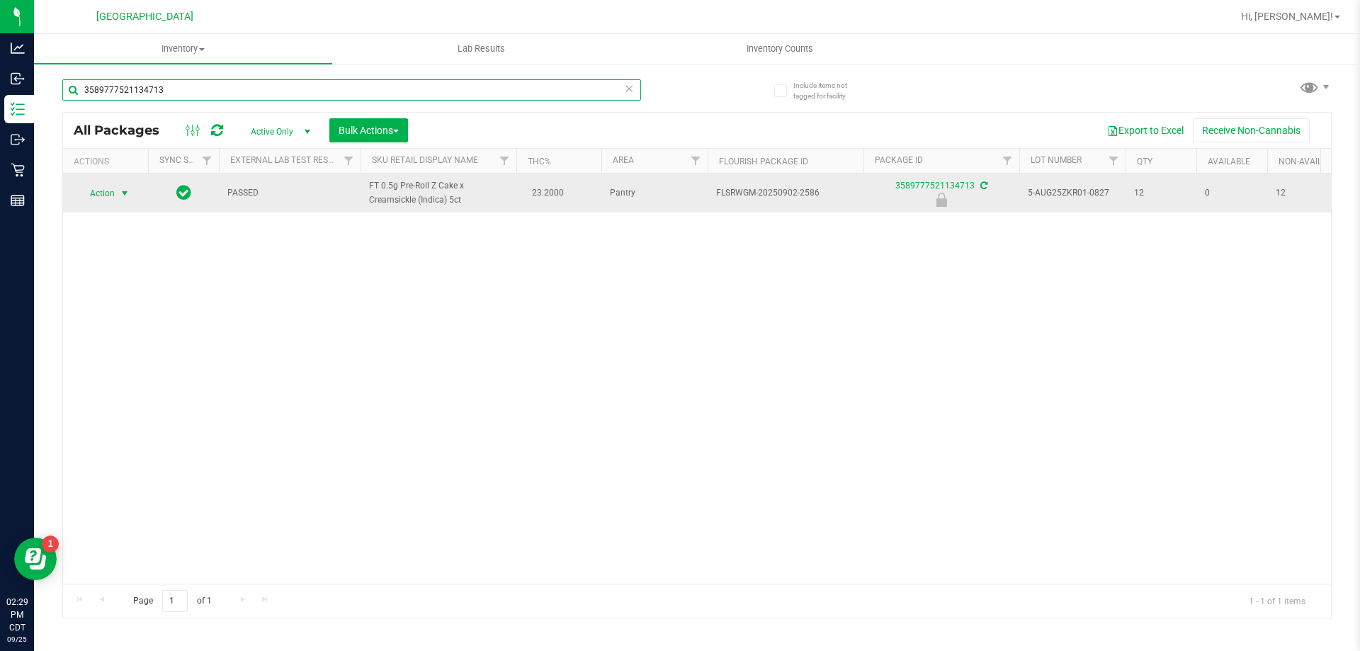
type input "3589777521134713"
click at [100, 192] on span "Action" at bounding box center [96, 193] width 38 height 20
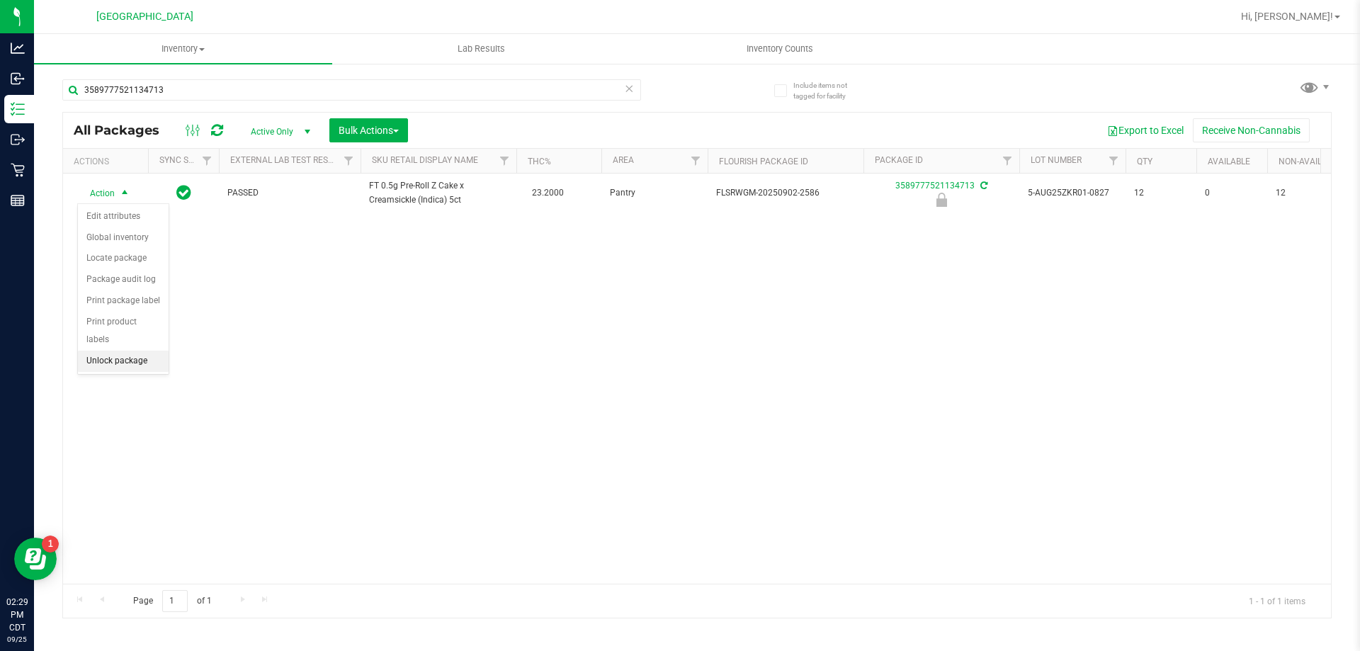
click at [133, 351] on li "Unlock package" at bounding box center [123, 361] width 91 height 21
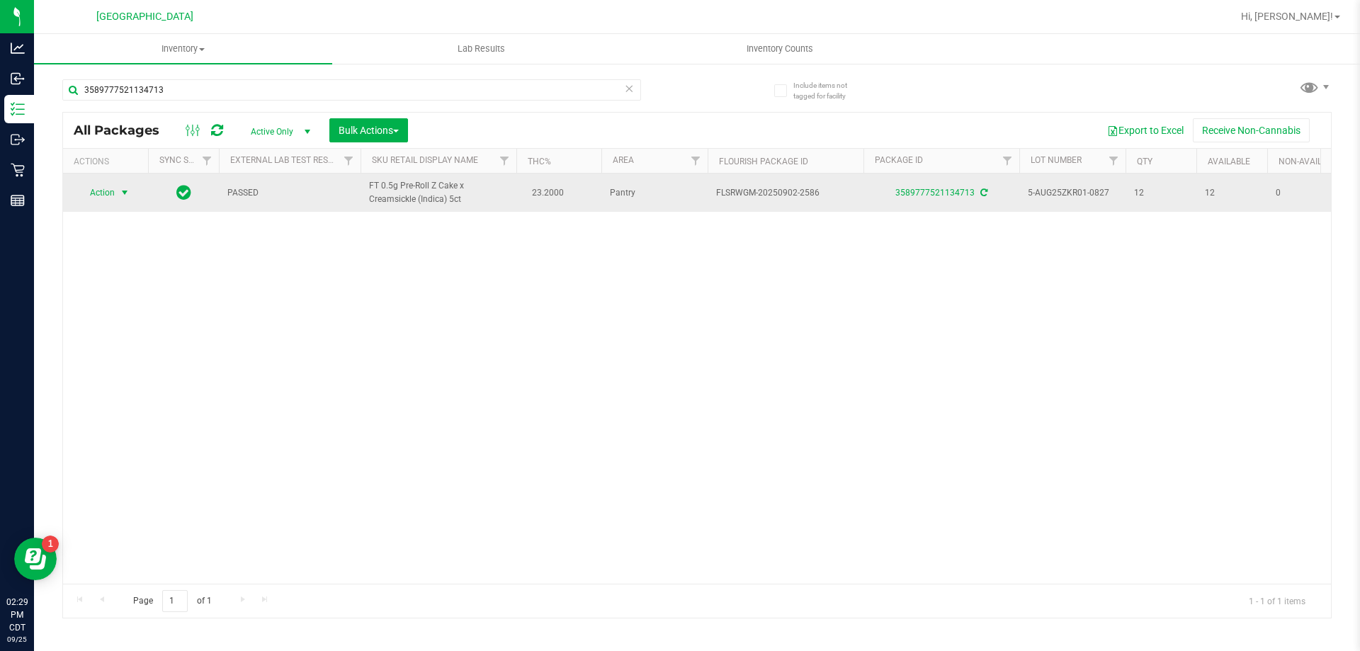
click at [99, 189] on span "Action" at bounding box center [96, 193] width 38 height 20
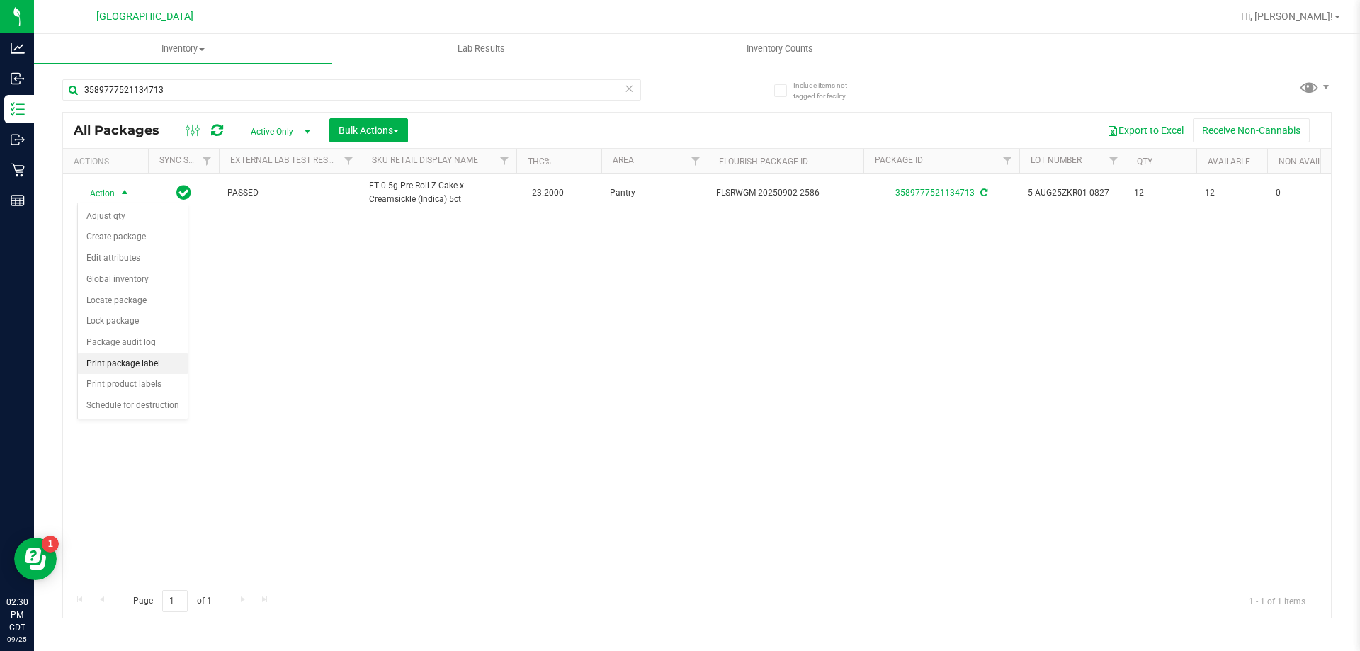
click at [137, 361] on li "Print package label" at bounding box center [133, 364] width 110 height 21
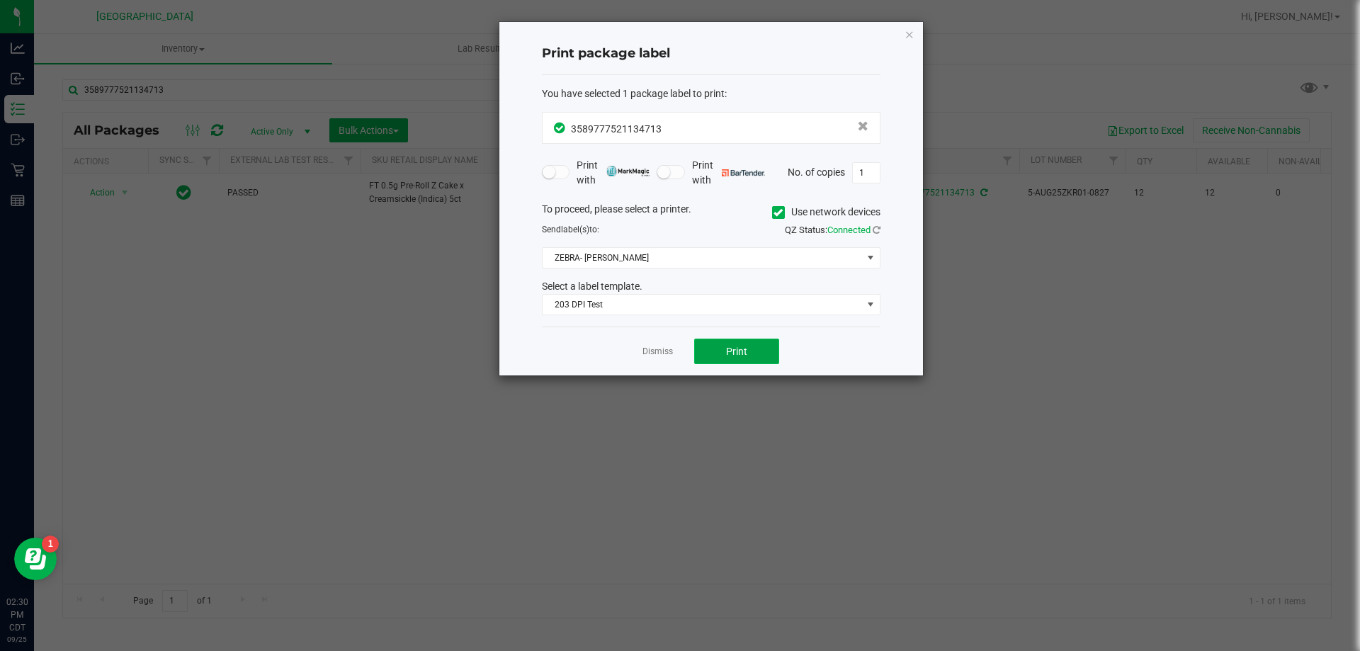
click at [744, 347] on span "Print" at bounding box center [736, 351] width 21 height 11
click at [650, 357] on link "Dismiss" at bounding box center [658, 352] width 30 height 12
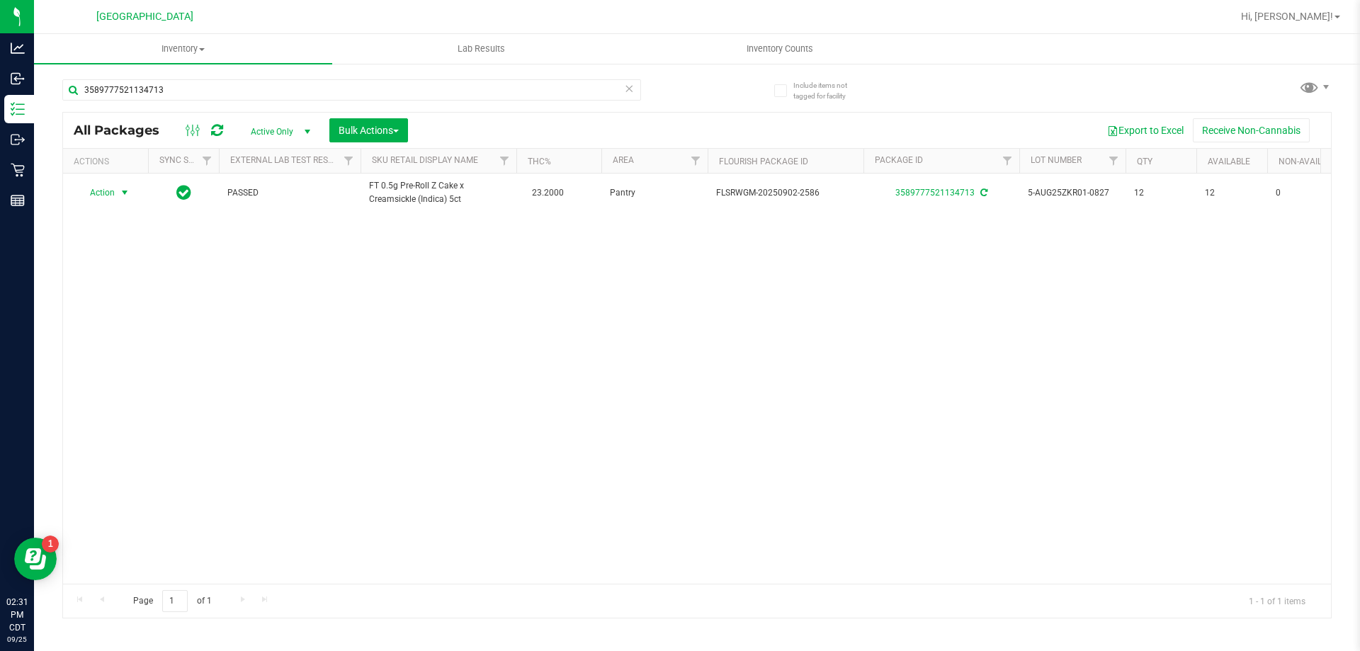
click at [633, 86] on icon at bounding box center [629, 87] width 10 height 17
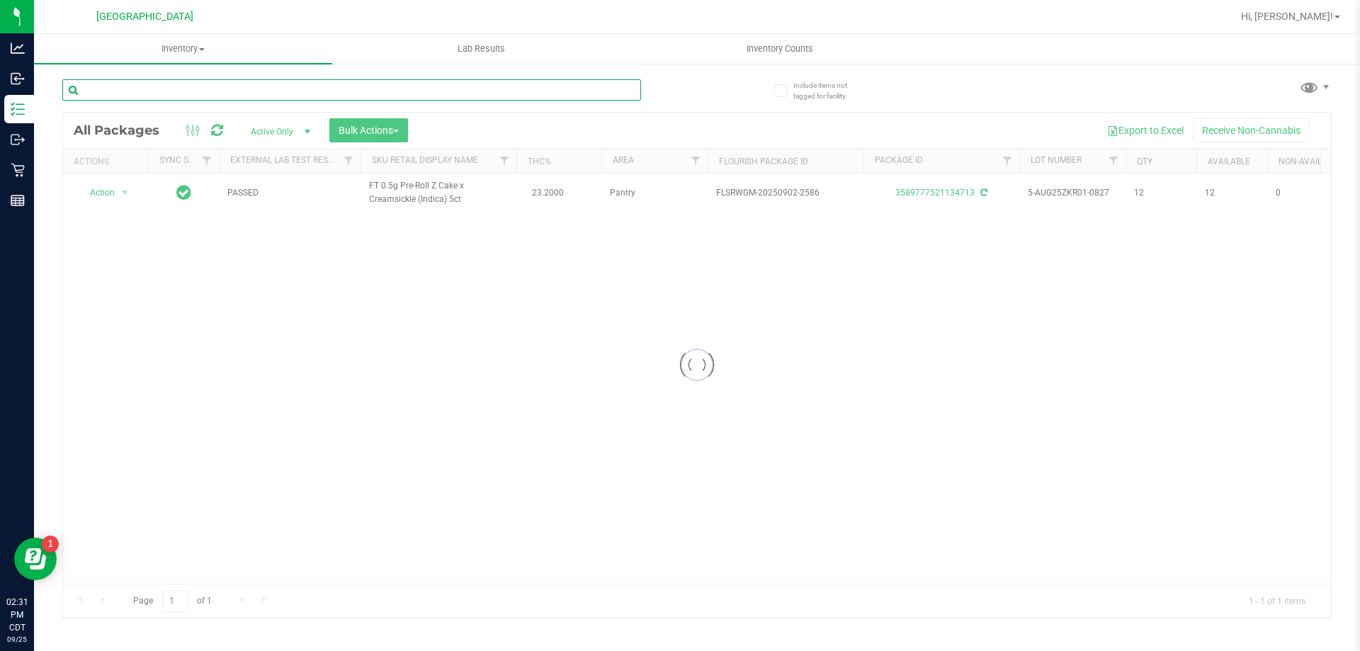
click at [598, 89] on input "text" at bounding box center [351, 89] width 579 height 21
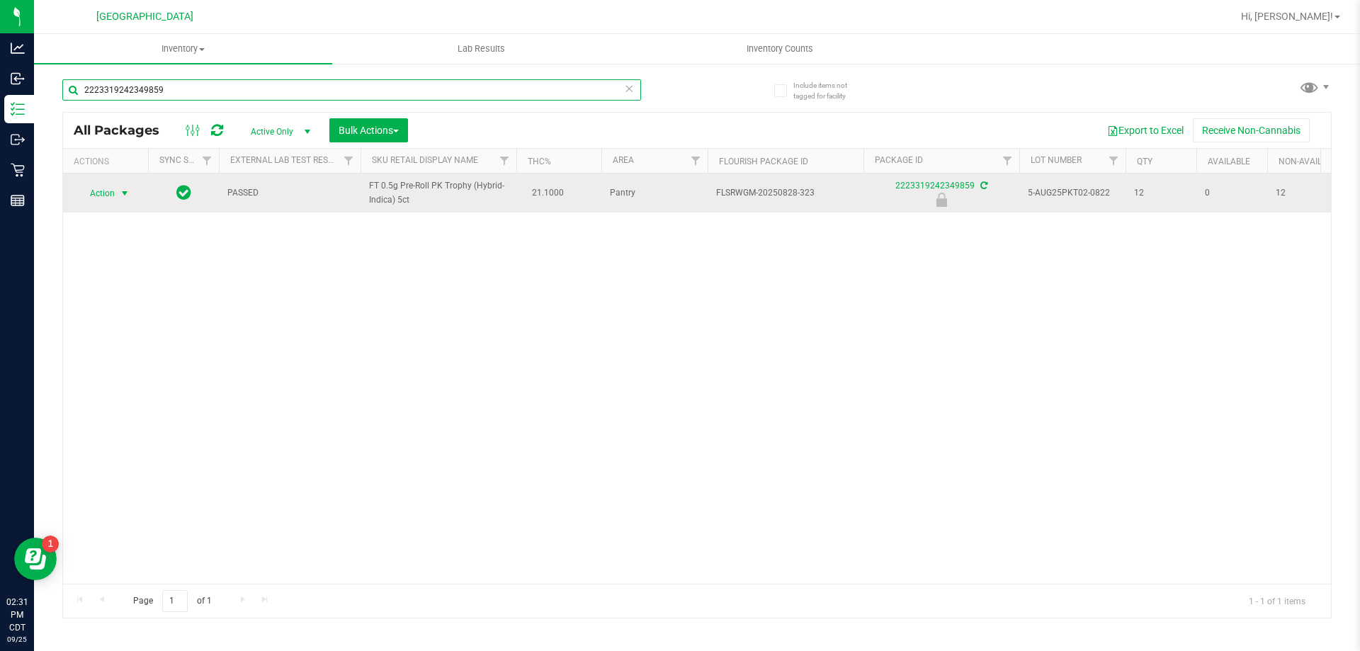
type input "2223319242349859"
click at [103, 193] on span "Action" at bounding box center [96, 193] width 38 height 20
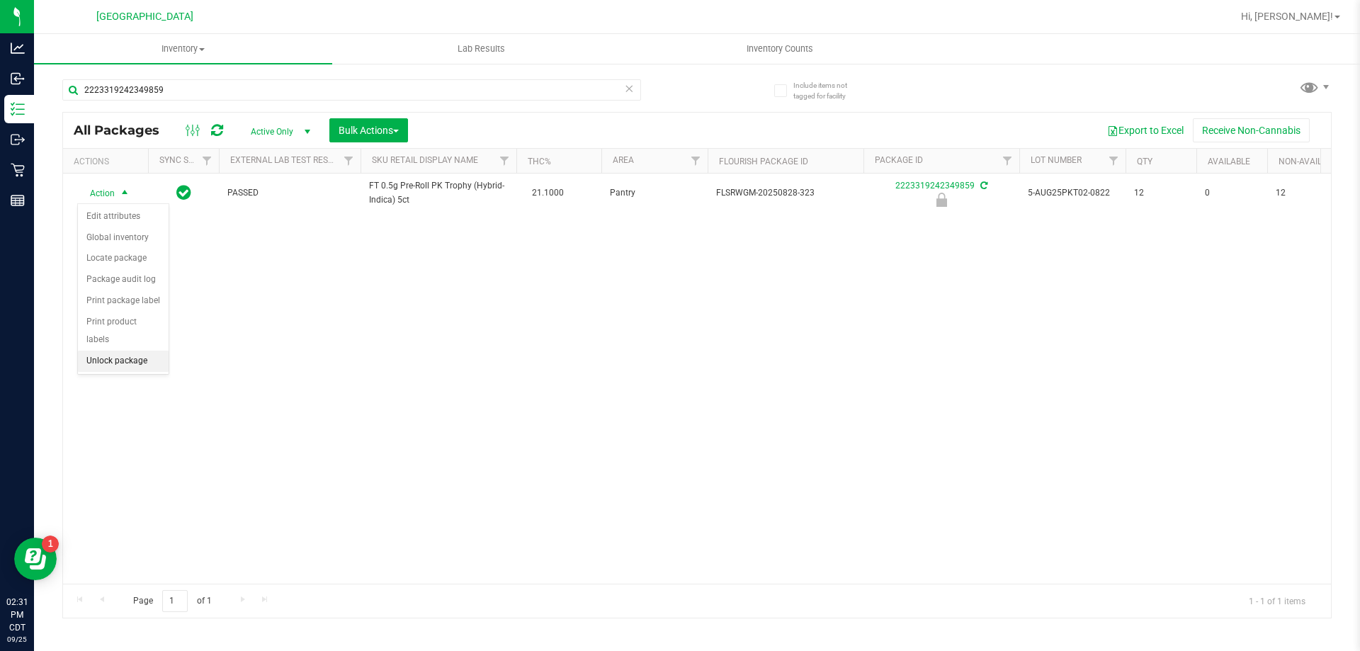
click at [135, 351] on li "Unlock package" at bounding box center [123, 361] width 91 height 21
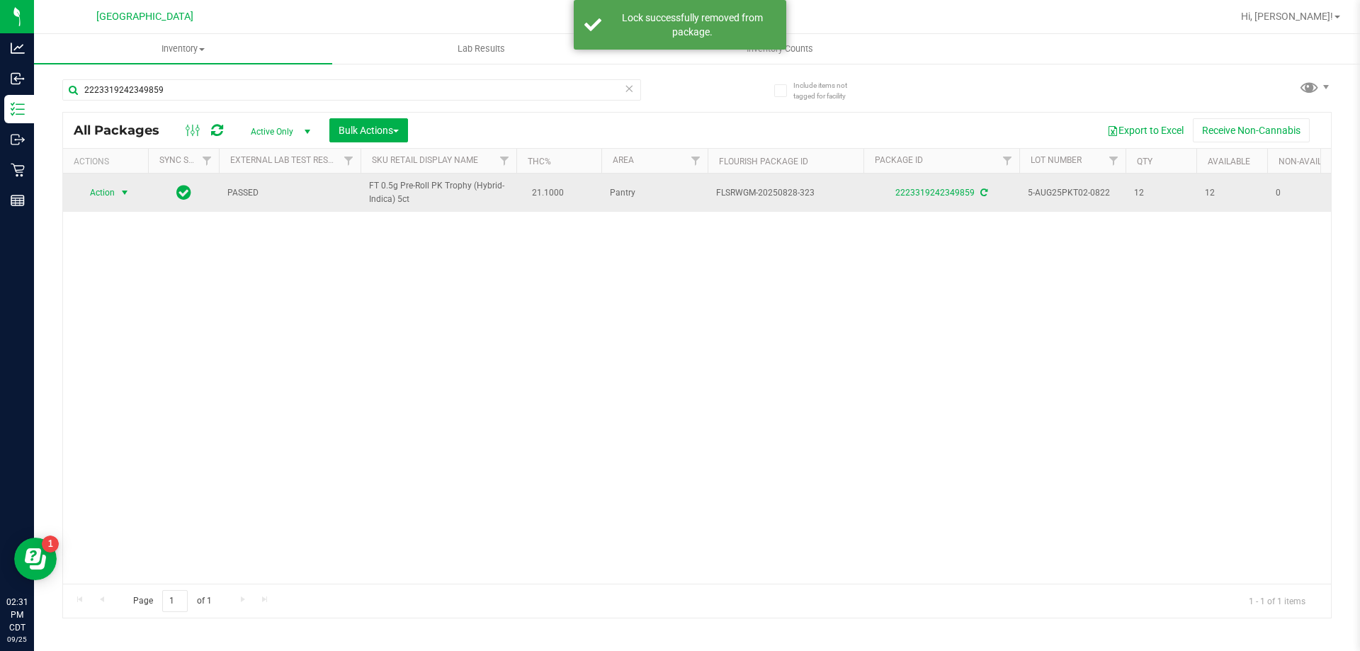
click at [98, 190] on span "Action" at bounding box center [96, 193] width 38 height 20
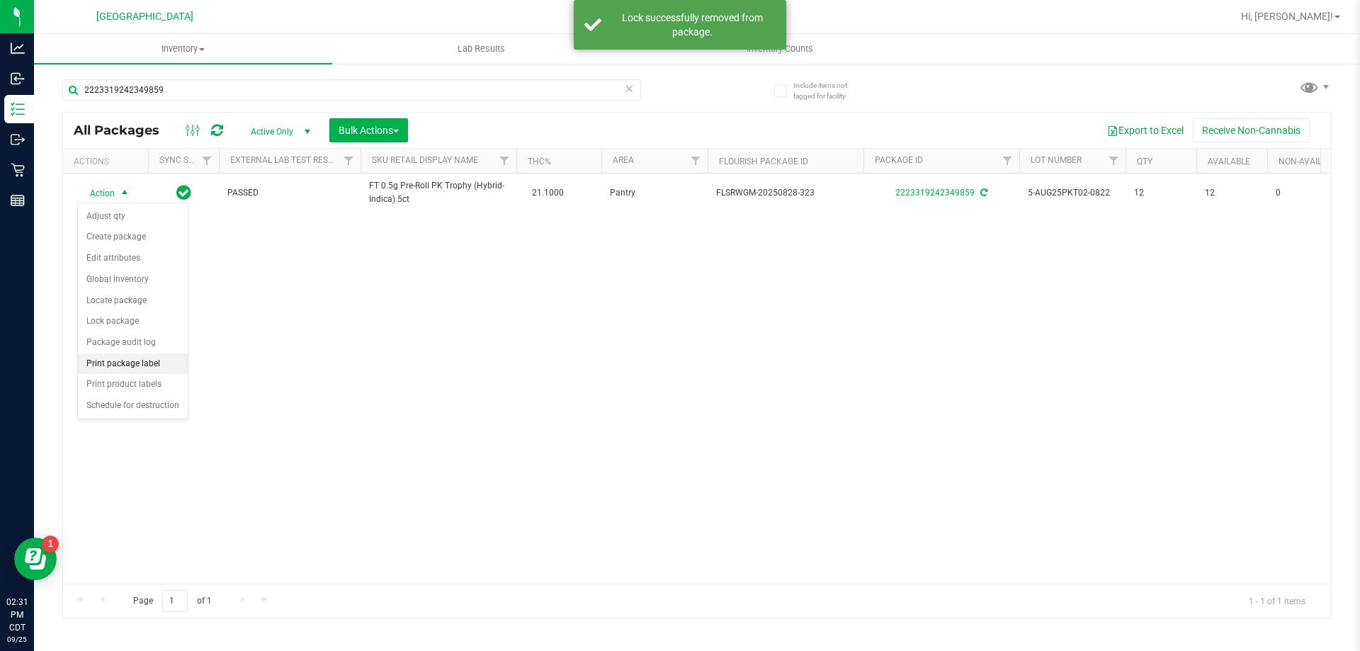
click at [127, 360] on li "Print package label" at bounding box center [133, 364] width 110 height 21
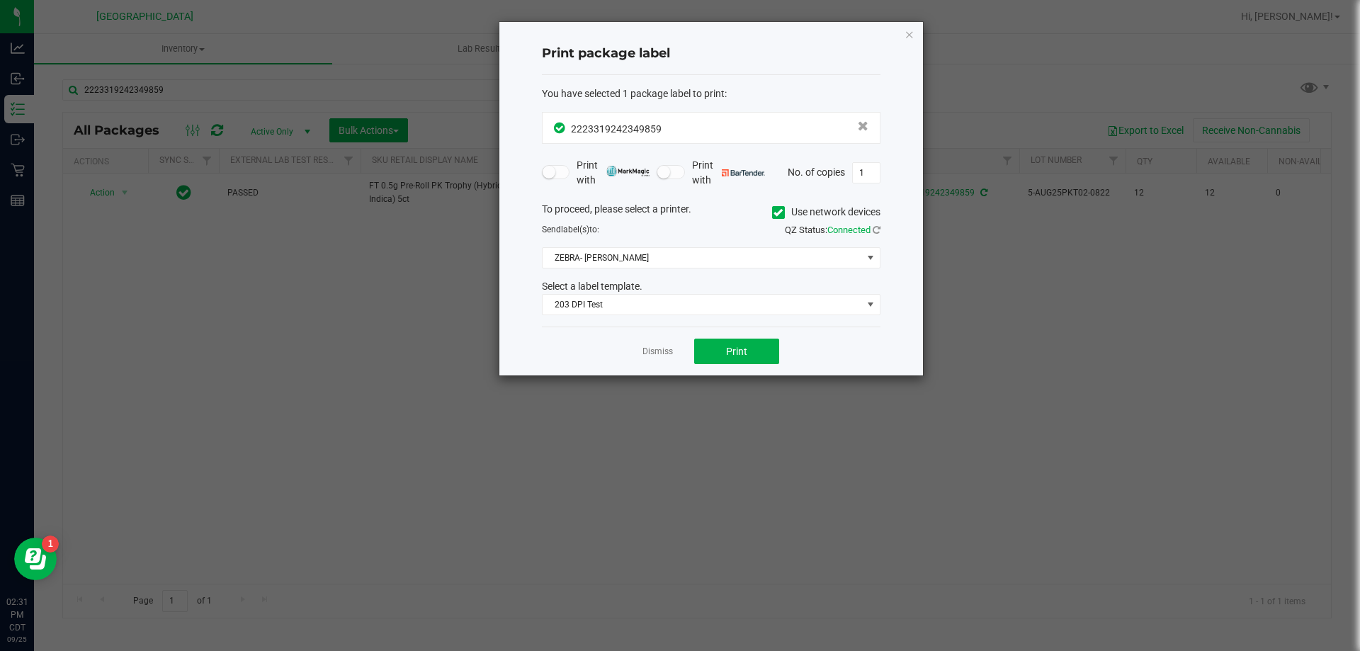
click at [739, 338] on div "Dismiss Print" at bounding box center [711, 351] width 339 height 49
click at [739, 339] on button "Print" at bounding box center [736, 352] width 85 height 26
click at [648, 344] on app-cancel-button "Dismiss" at bounding box center [658, 351] width 30 height 15
click at [655, 356] on link "Dismiss" at bounding box center [658, 352] width 30 height 12
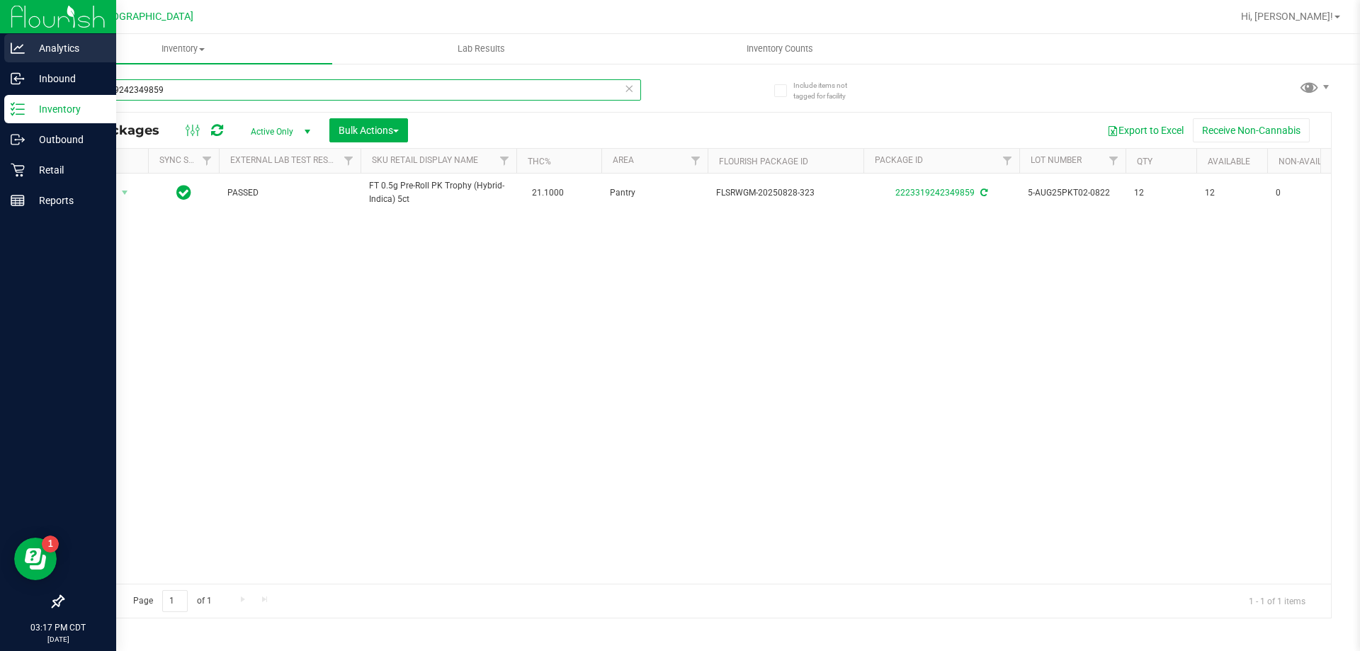
drag, startPoint x: 179, startPoint y: 77, endPoint x: 13, endPoint y: 56, distance: 167.8
click at [0, 53] on div "Analytics Inbound Inventory Outbound Retail Reports 03:17 PM CDT 09/25/2025 09/…" at bounding box center [680, 325] width 1360 height 651
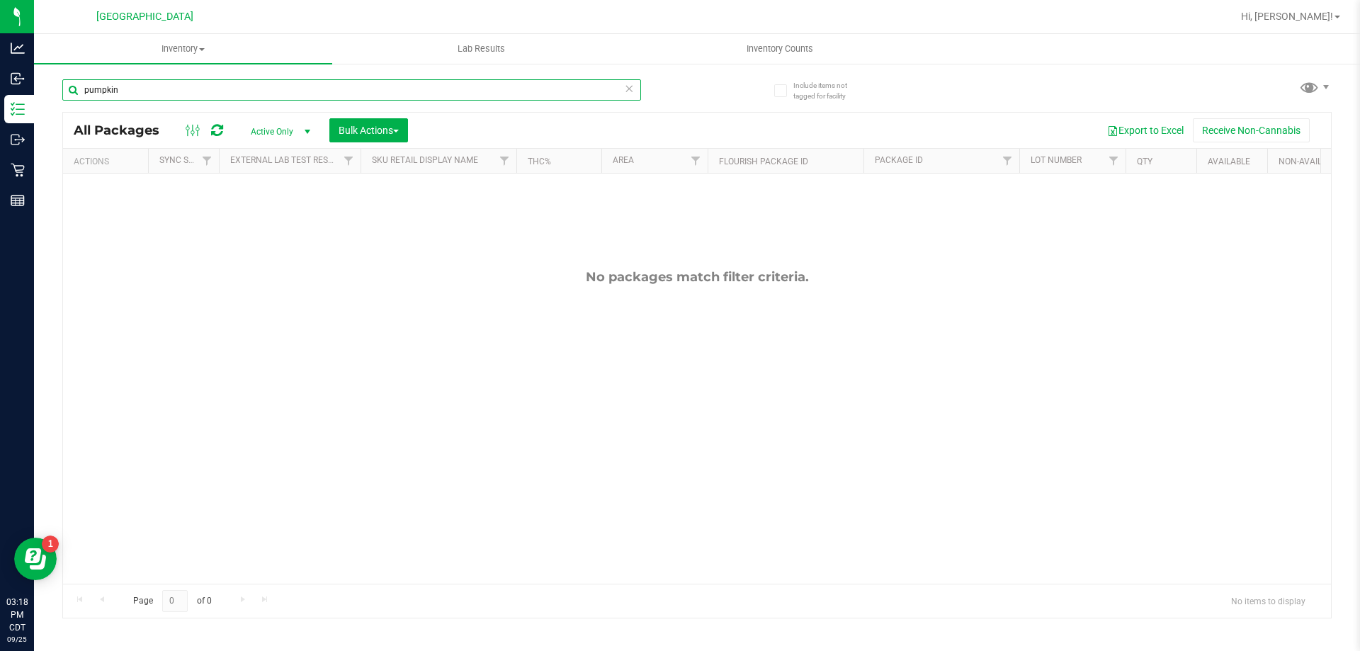
type input "pumpkin"
